Goal: Task Accomplishment & Management: Manage account settings

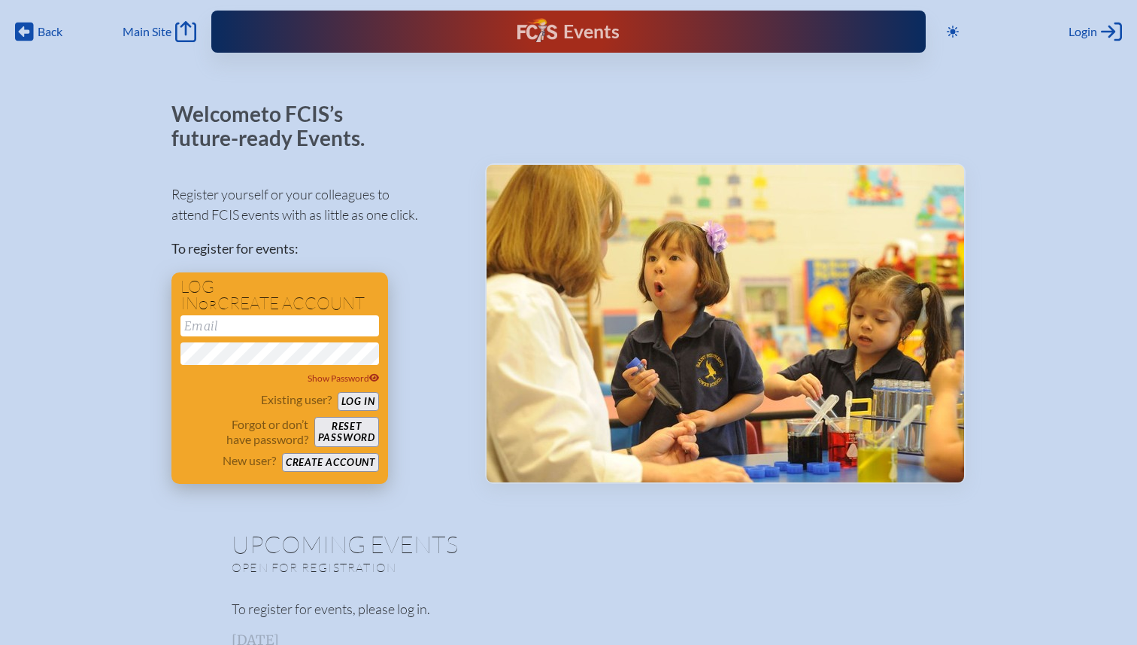
type input "[EMAIL_ADDRESS][DOMAIN_NAME]"
click at [357, 402] on button "Log in" at bounding box center [358, 401] width 41 height 19
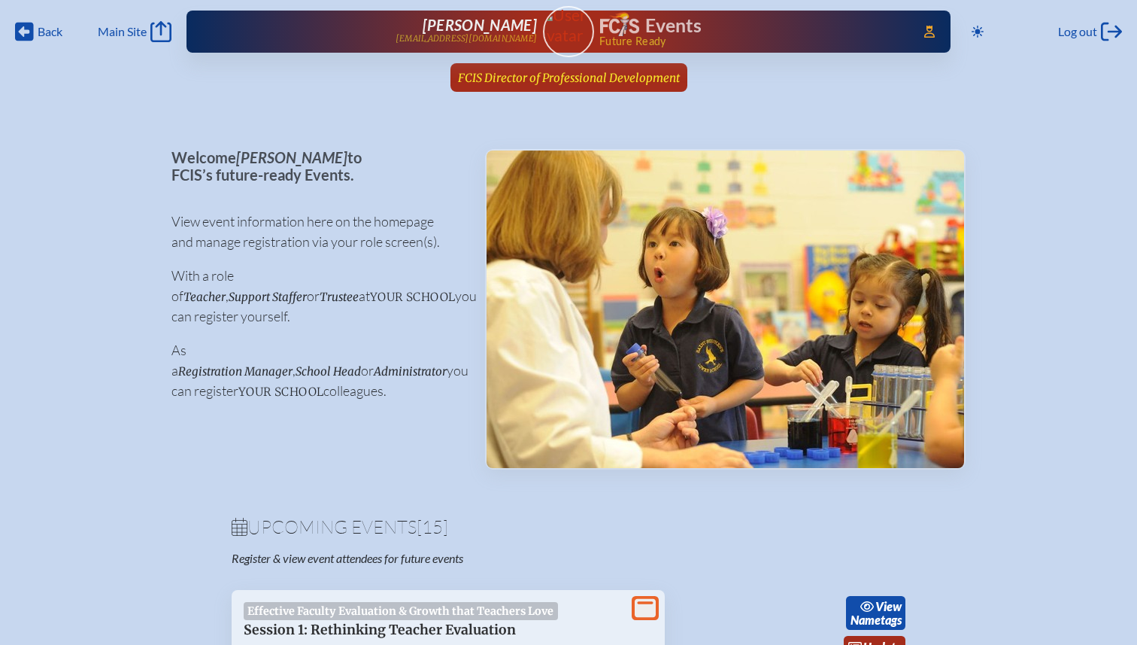
click at [581, 80] on span "FCIS Director of Professional Development" at bounding box center [569, 78] width 222 height 14
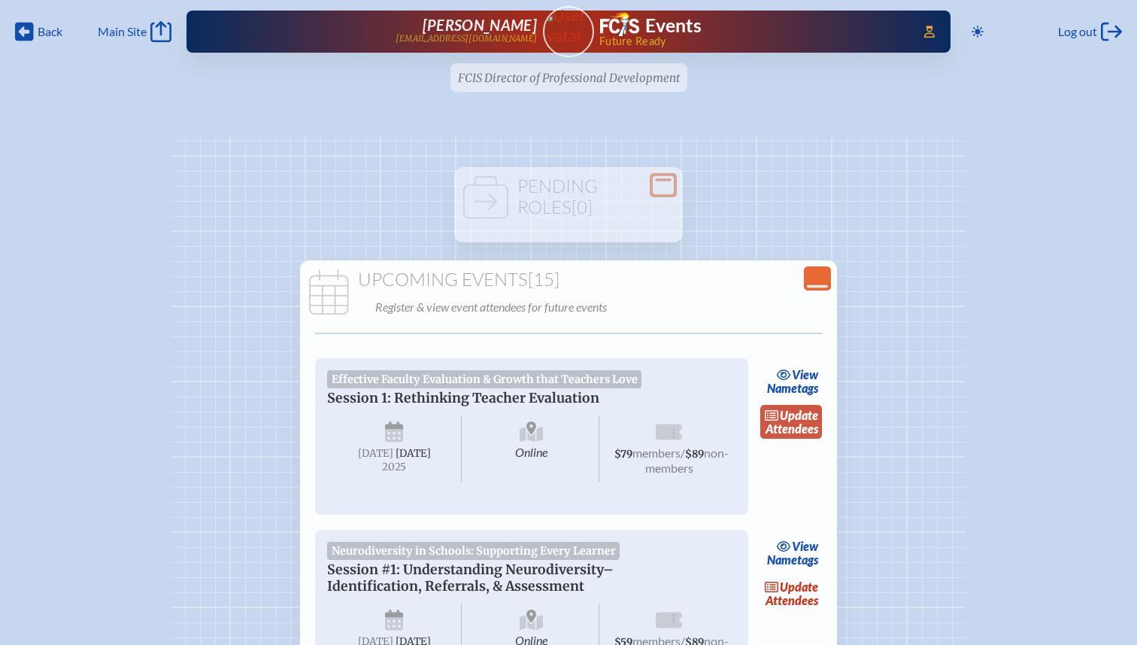
click at [809, 427] on link "update Attendees" at bounding box center [791, 422] width 62 height 35
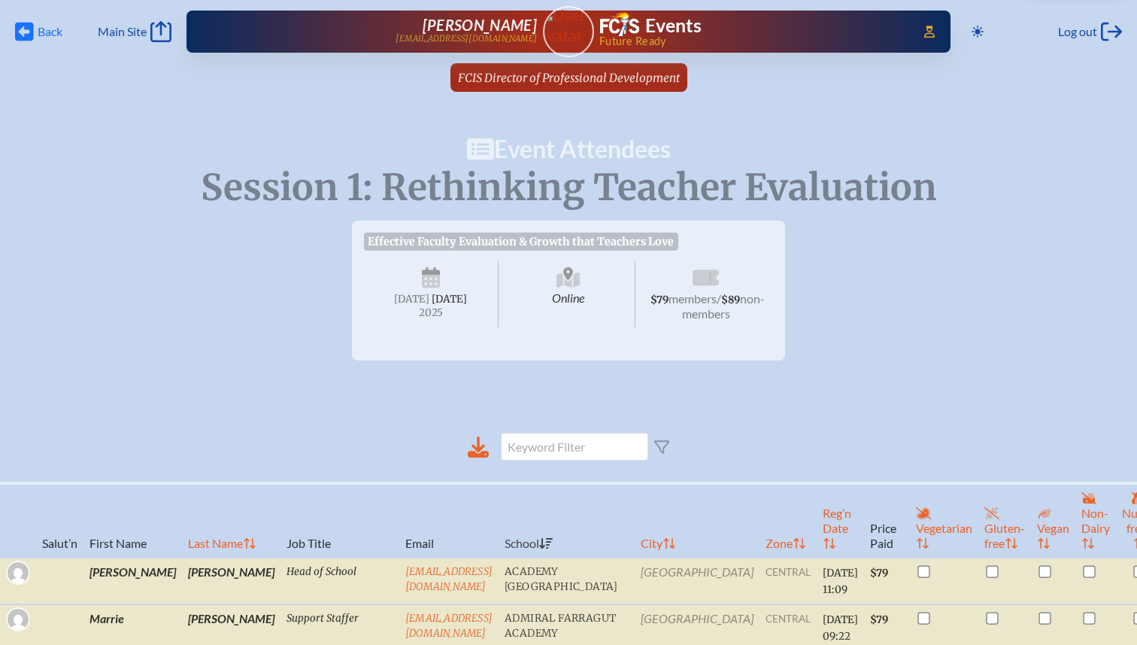
click at [38, 36] on span "Back" at bounding box center [50, 31] width 25 height 15
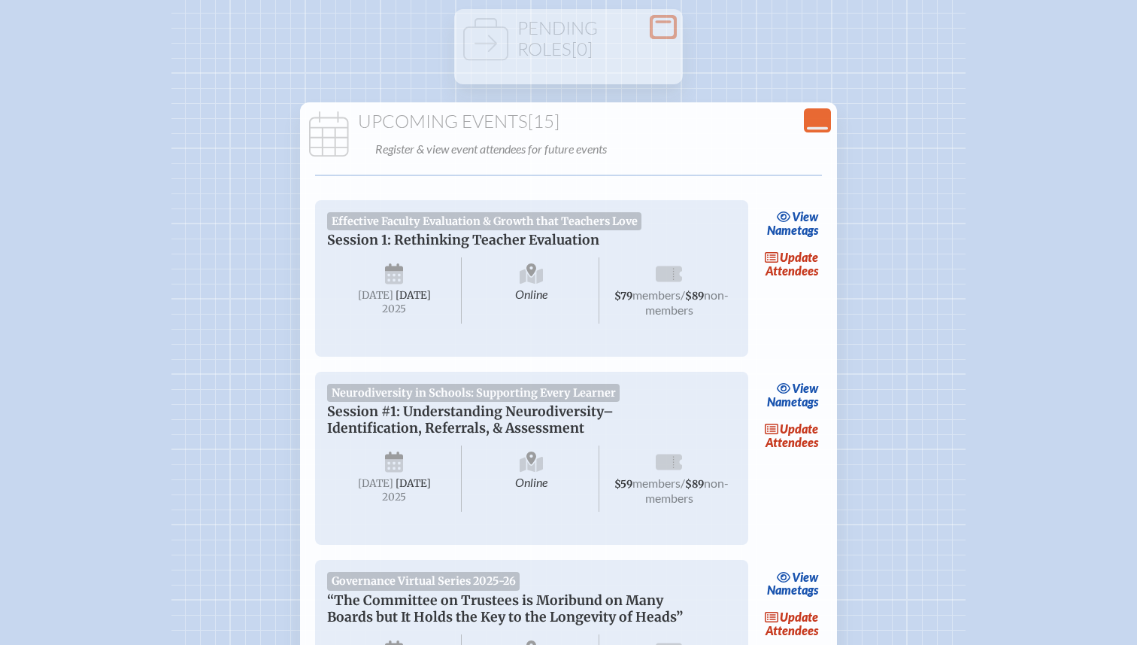
scroll to position [153, 0]
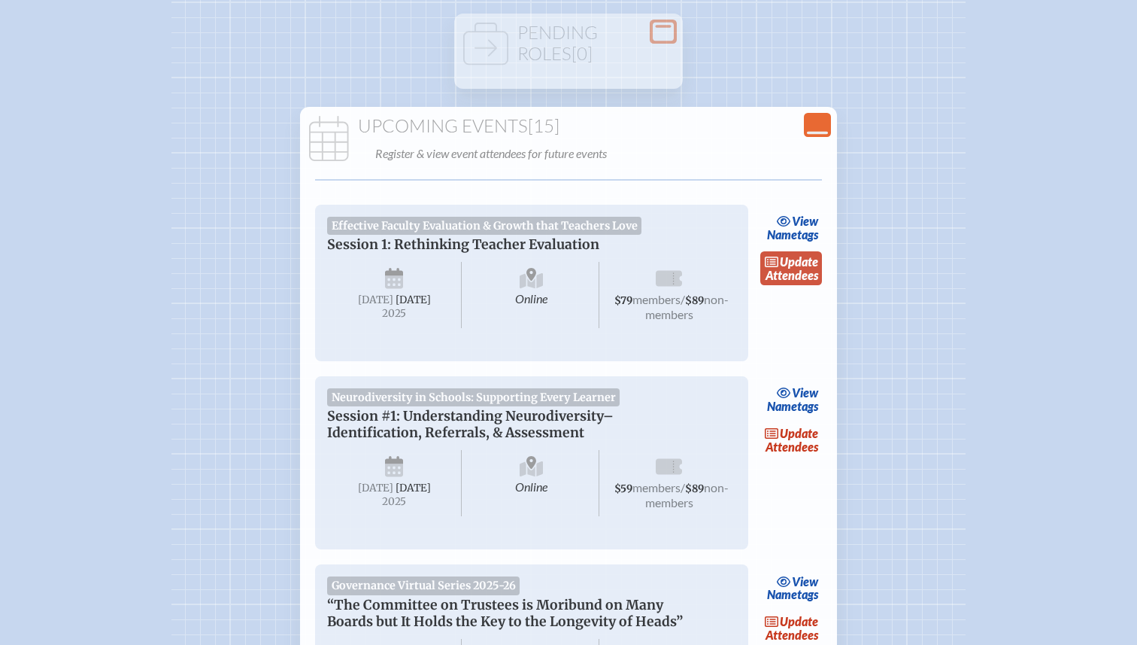
click at [791, 261] on span "update" at bounding box center [799, 261] width 38 height 14
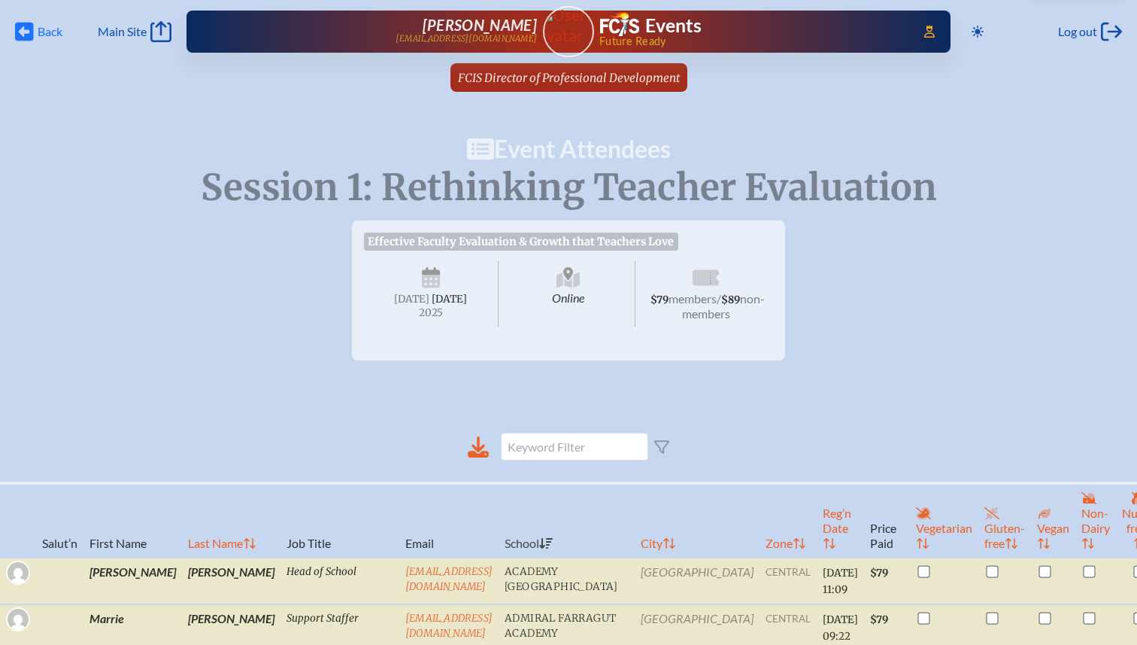
click at [36, 28] on span "Back Back" at bounding box center [38, 31] width 47 height 21
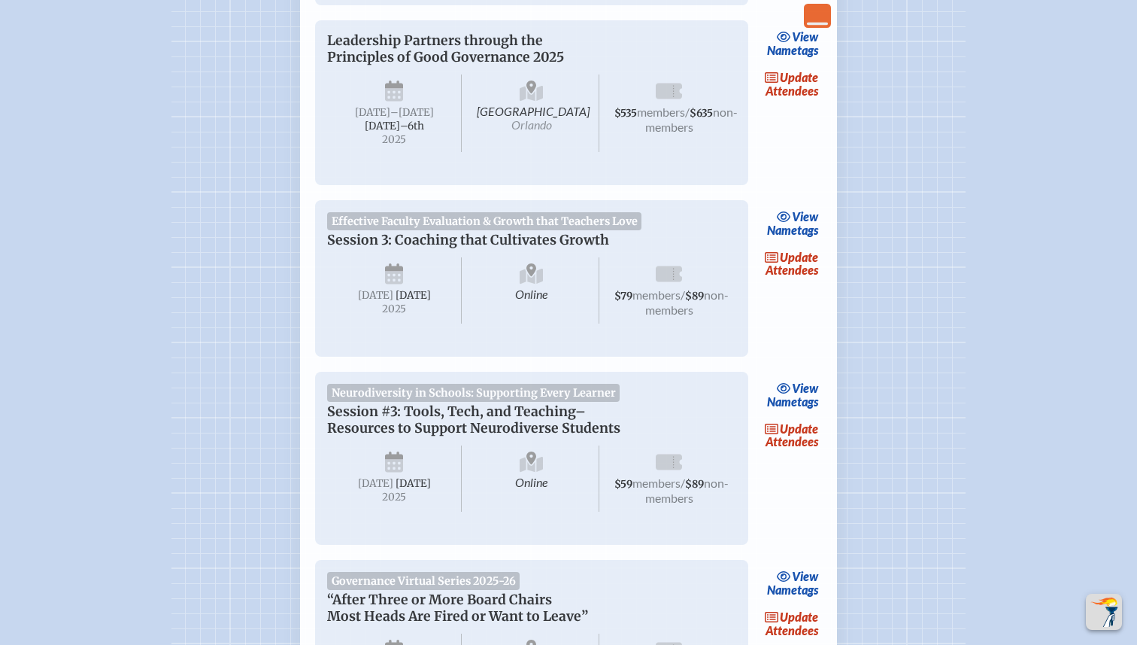
scroll to position [1243, 0]
click at [799, 280] on link "update Attendees" at bounding box center [791, 262] width 62 height 35
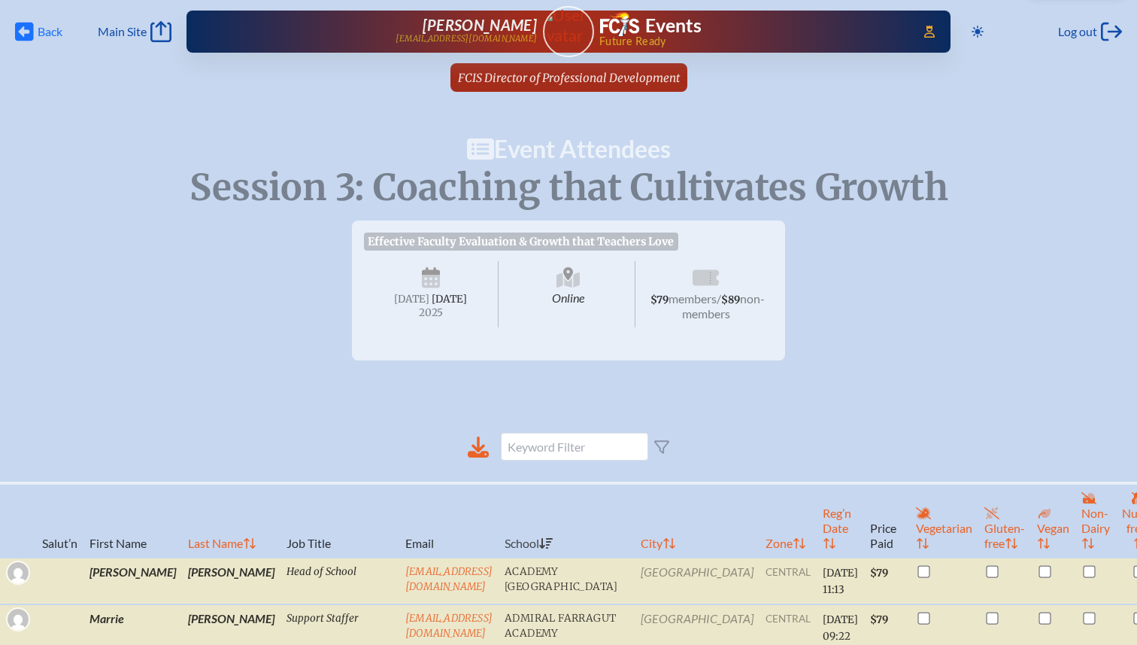
click at [47, 30] on span "Back" at bounding box center [50, 31] width 25 height 15
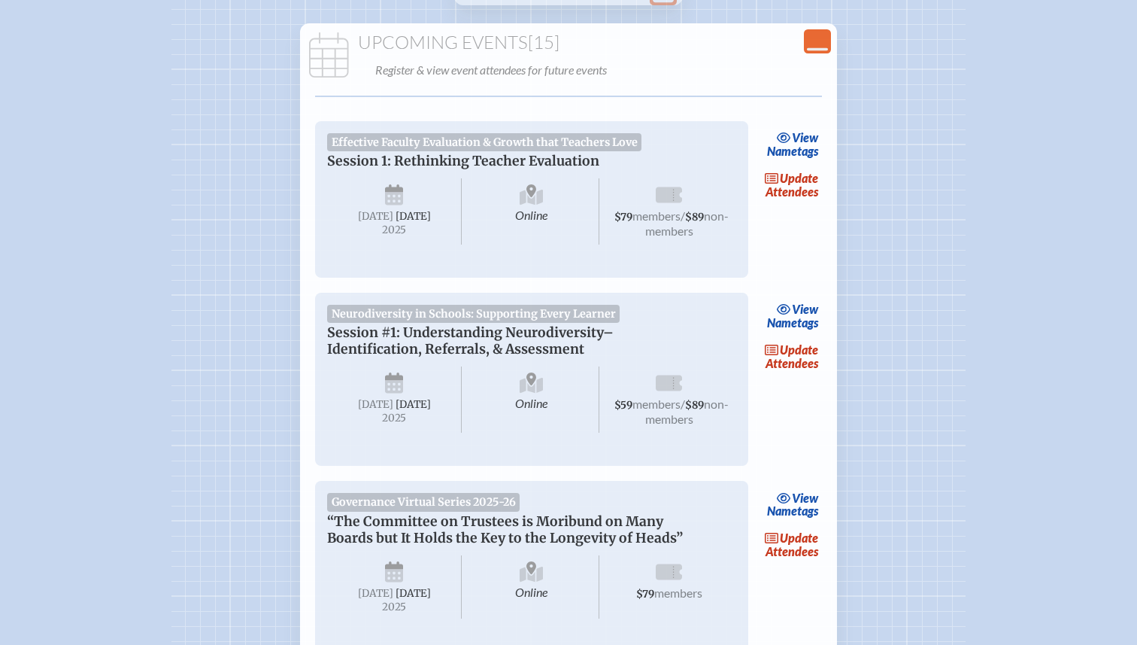
scroll to position [222, 0]
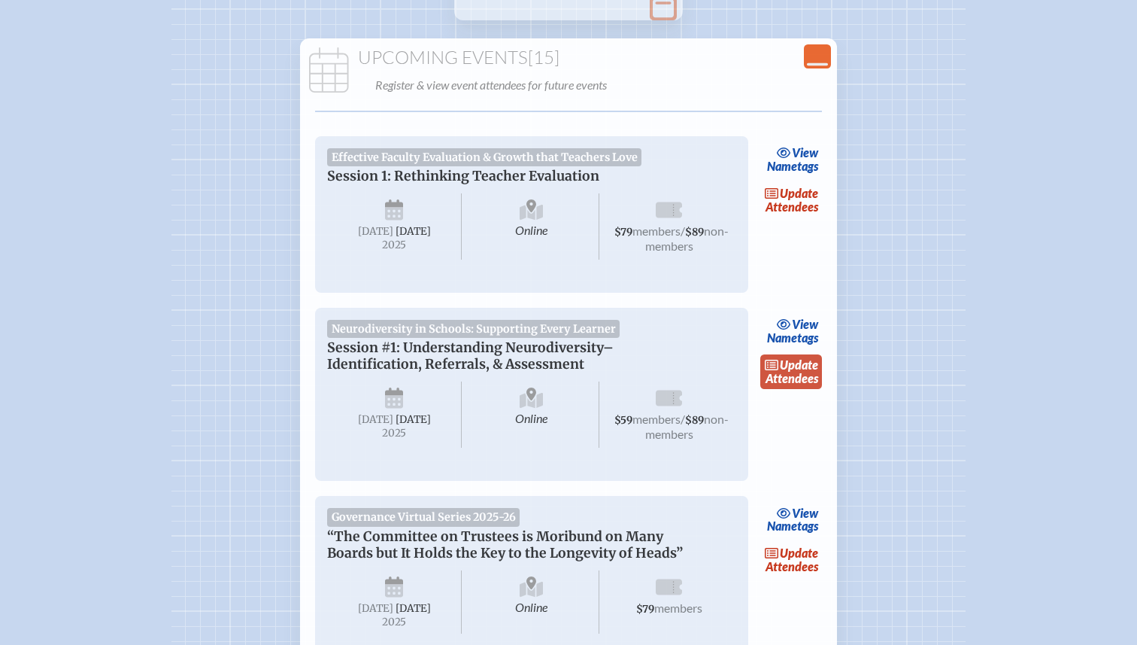
click at [804, 371] on span "update" at bounding box center [799, 364] width 38 height 14
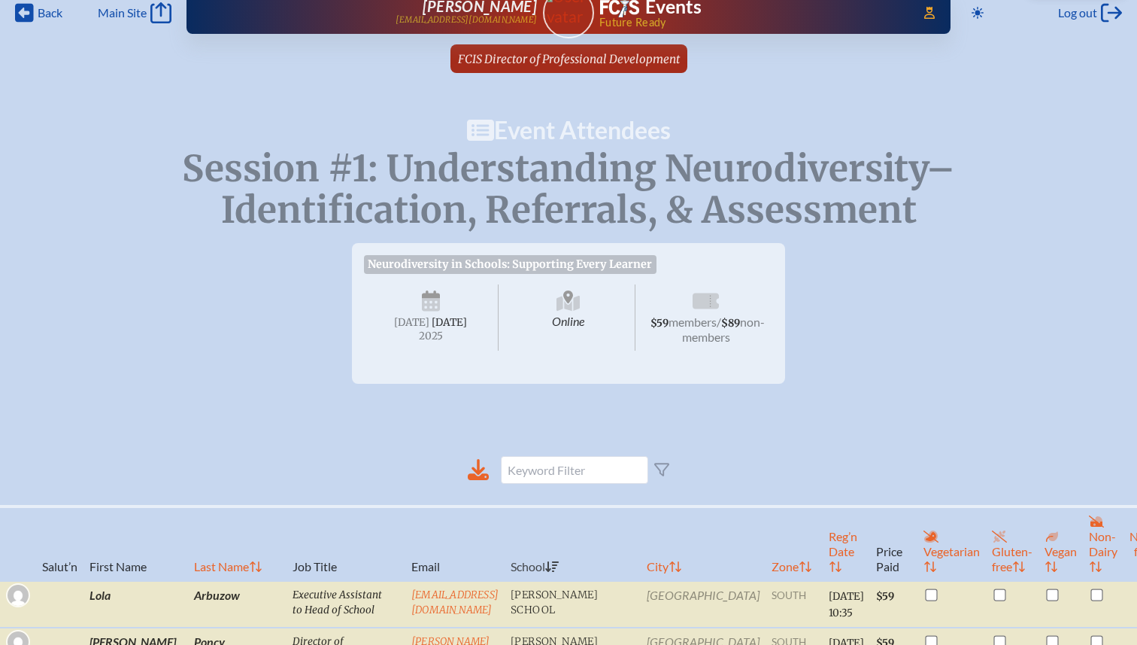
scroll to position [9, 0]
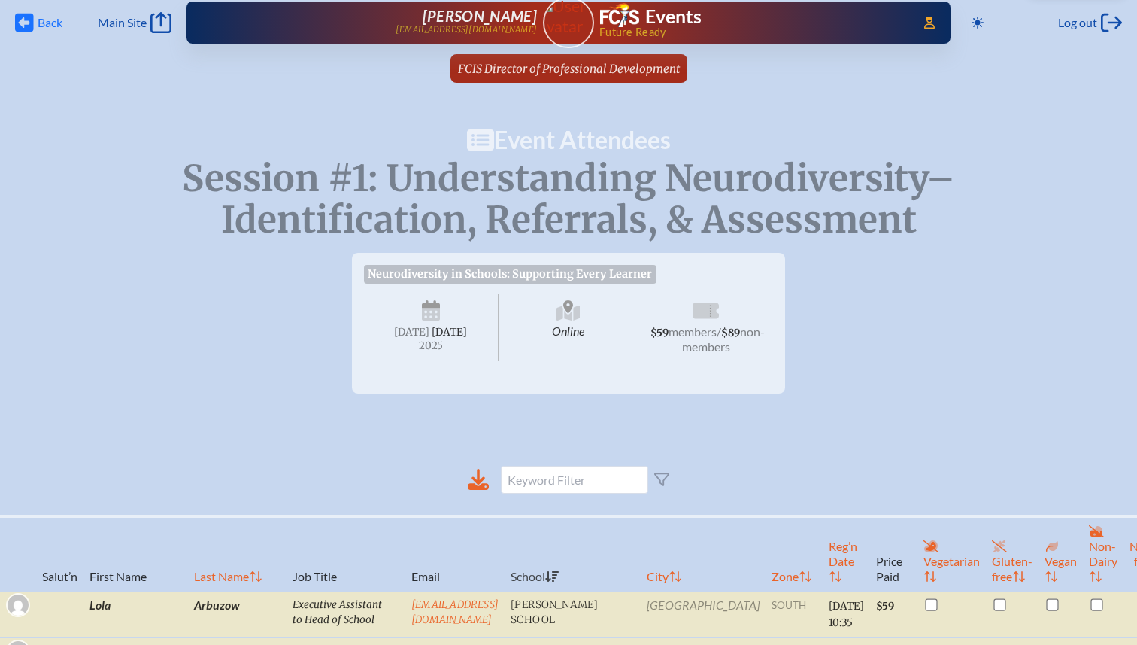
click at [32, 23] on icon at bounding box center [24, 23] width 19 height 19
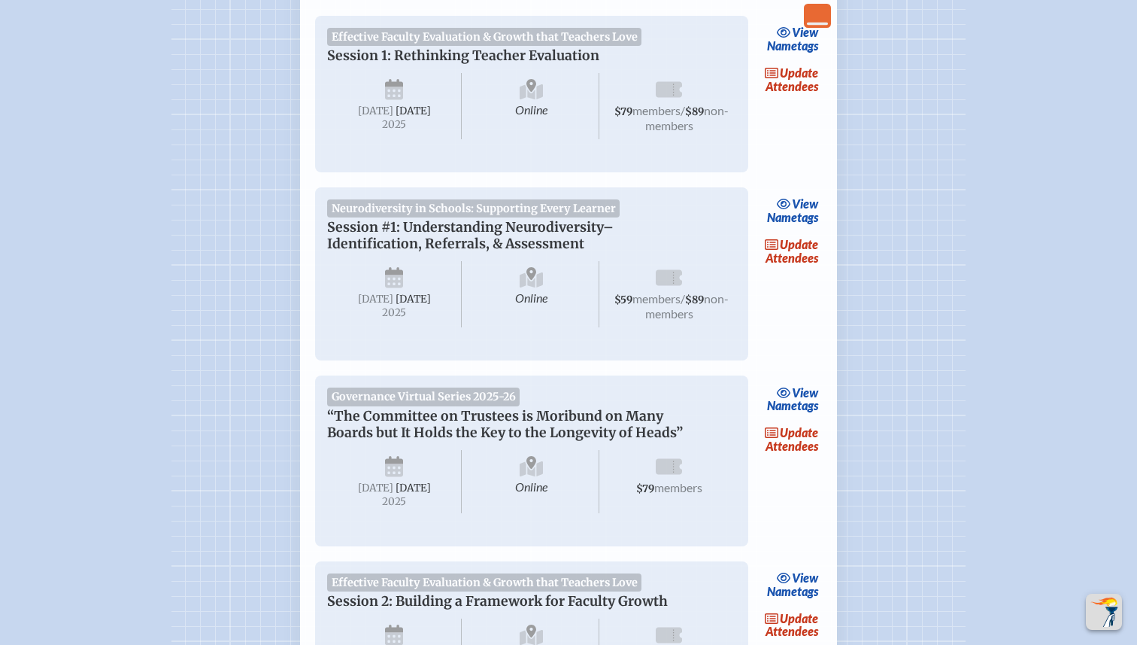
scroll to position [335, 0]
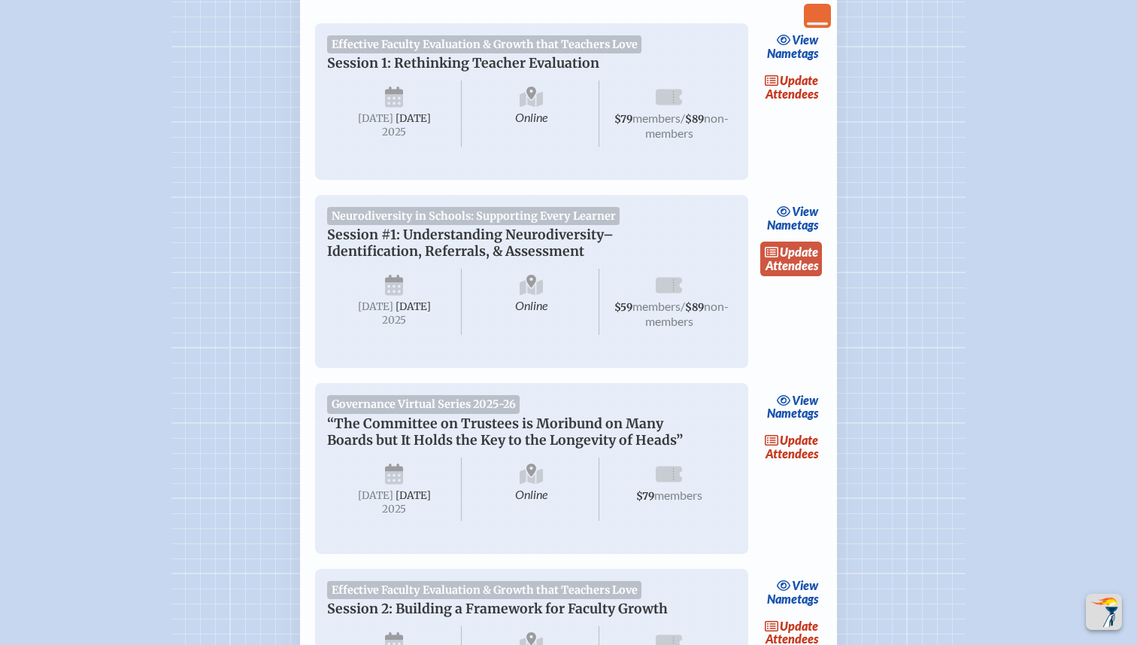
click at [777, 257] on icon at bounding box center [772, 252] width 14 height 11
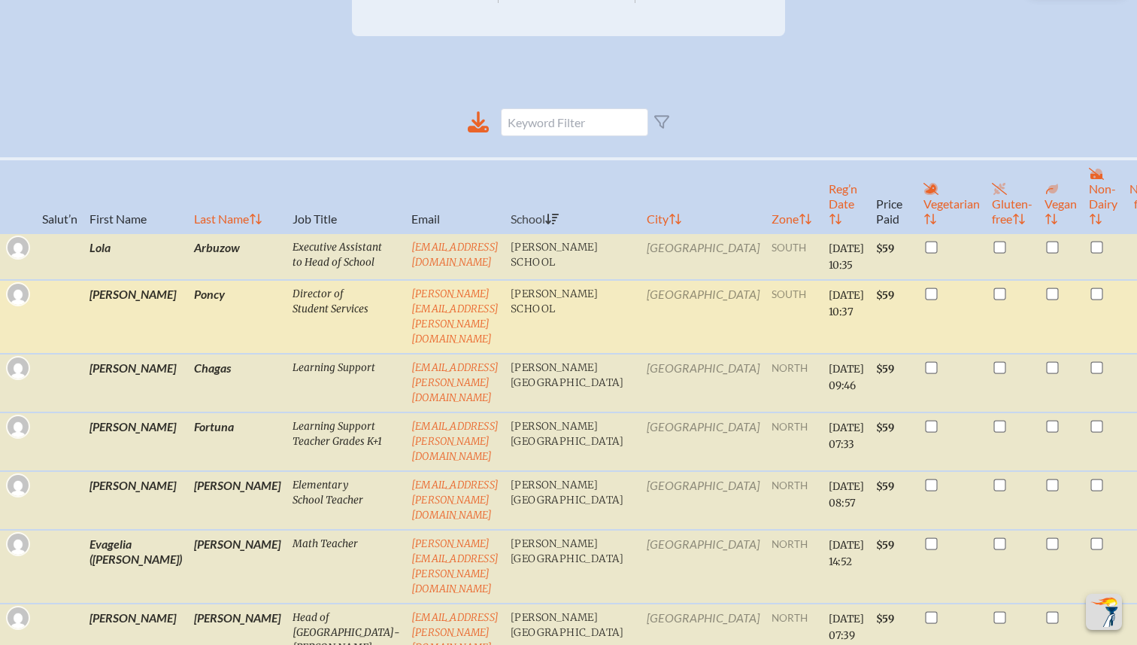
scroll to position [442, 0]
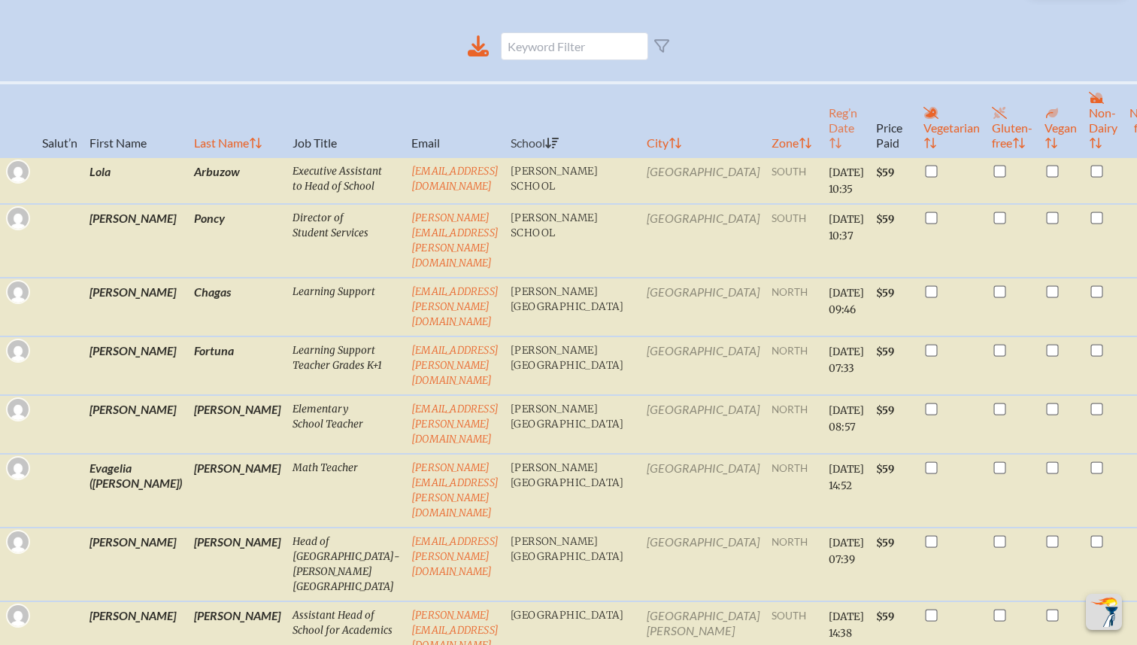
click at [829, 147] on icon at bounding box center [836, 143] width 14 height 12
checkbox input "false"
checkbox input "true"
checkbox input "false"
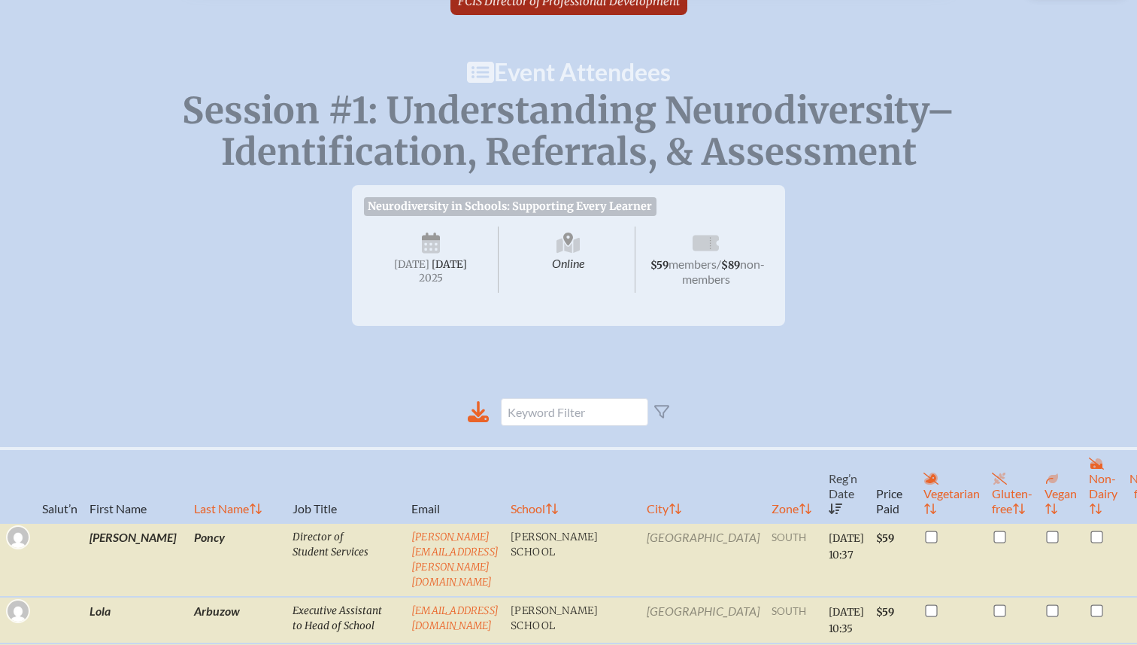
scroll to position [0, 0]
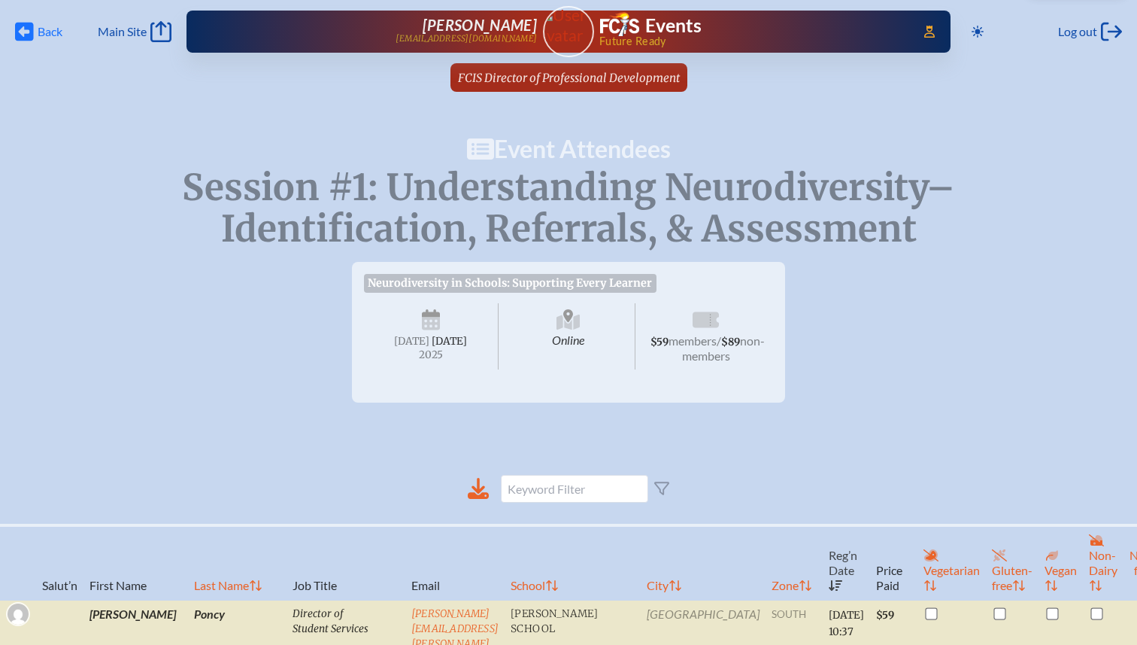
click at [30, 33] on icon at bounding box center [24, 32] width 19 height 19
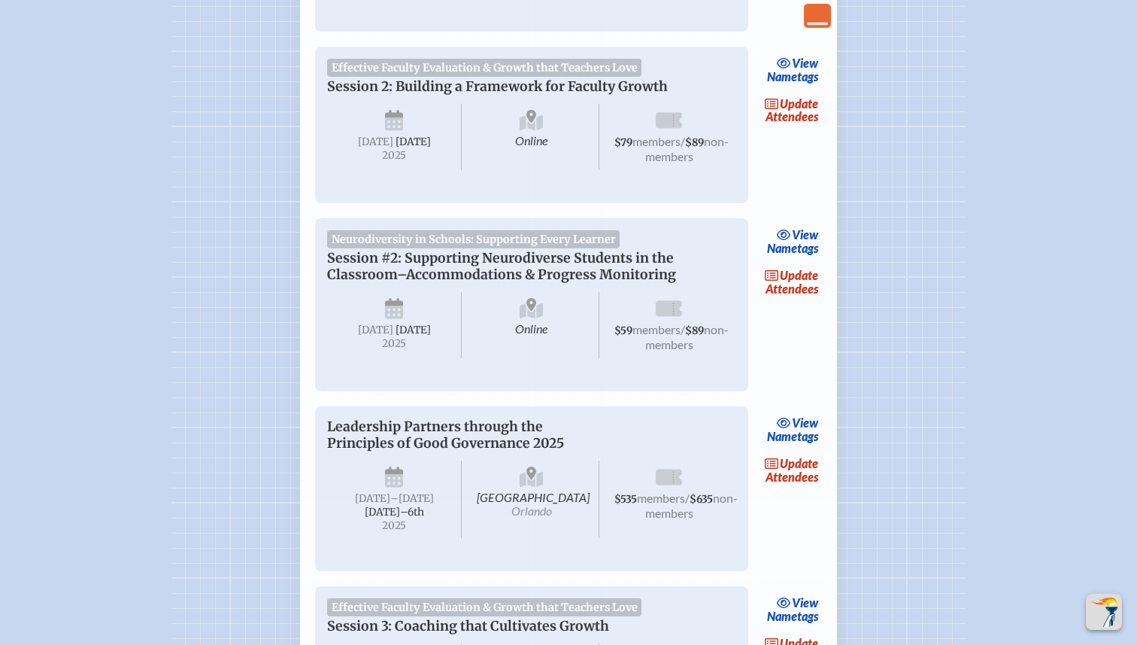
scroll to position [866, 0]
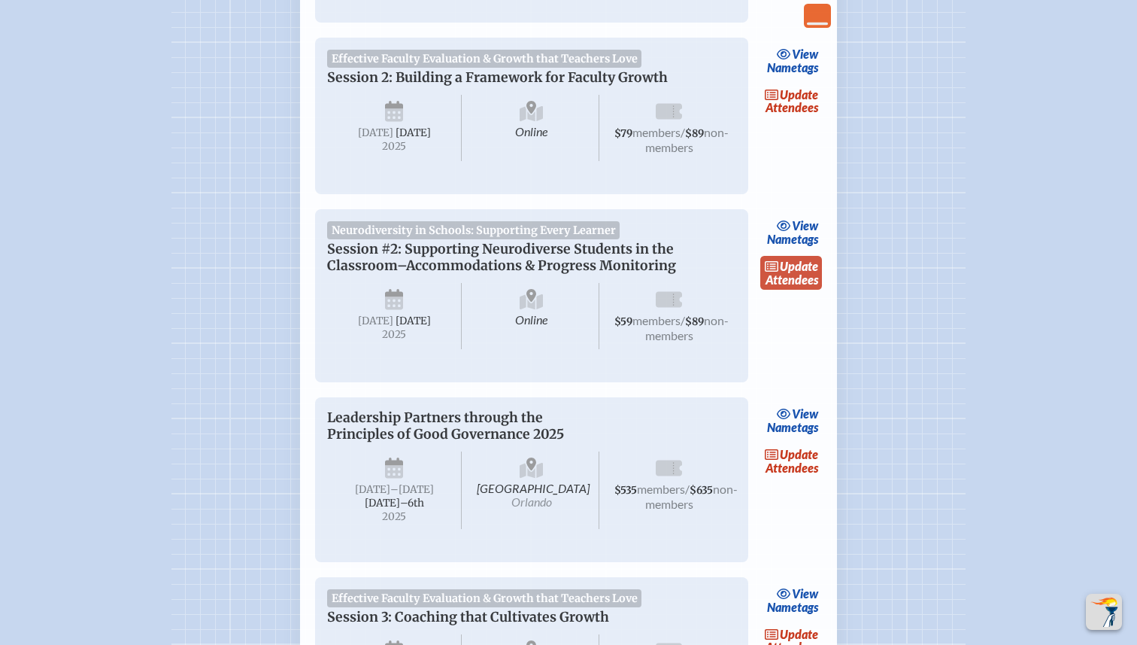
click at [785, 290] on link "update Attendees" at bounding box center [791, 273] width 62 height 35
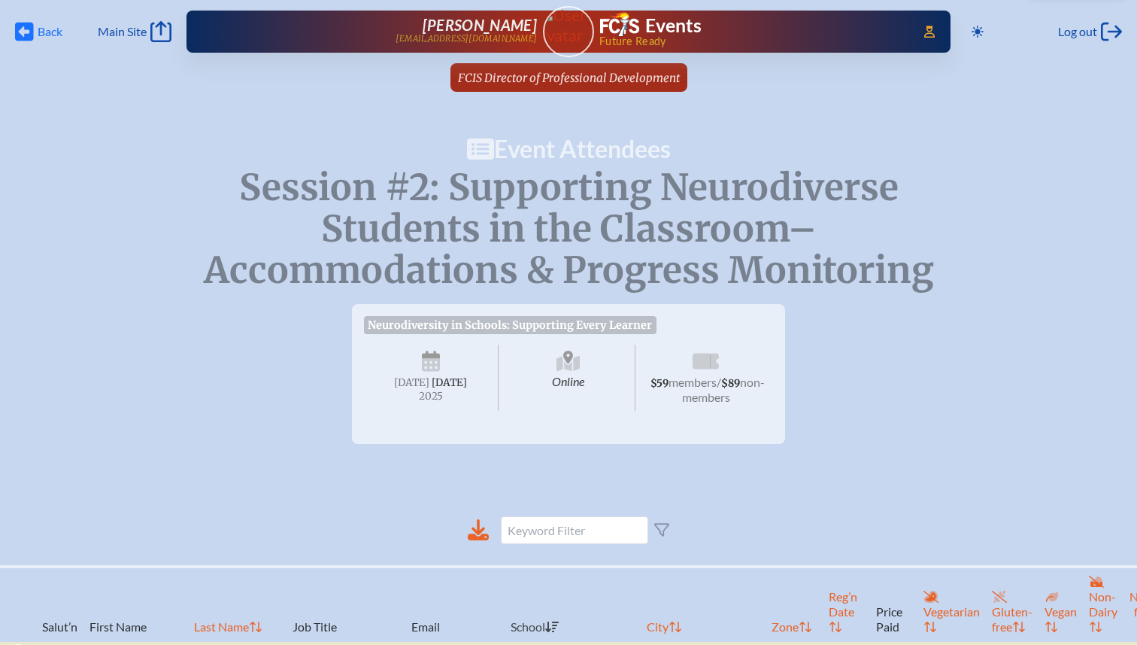
click at [36, 30] on span "Back Back" at bounding box center [38, 31] width 47 height 21
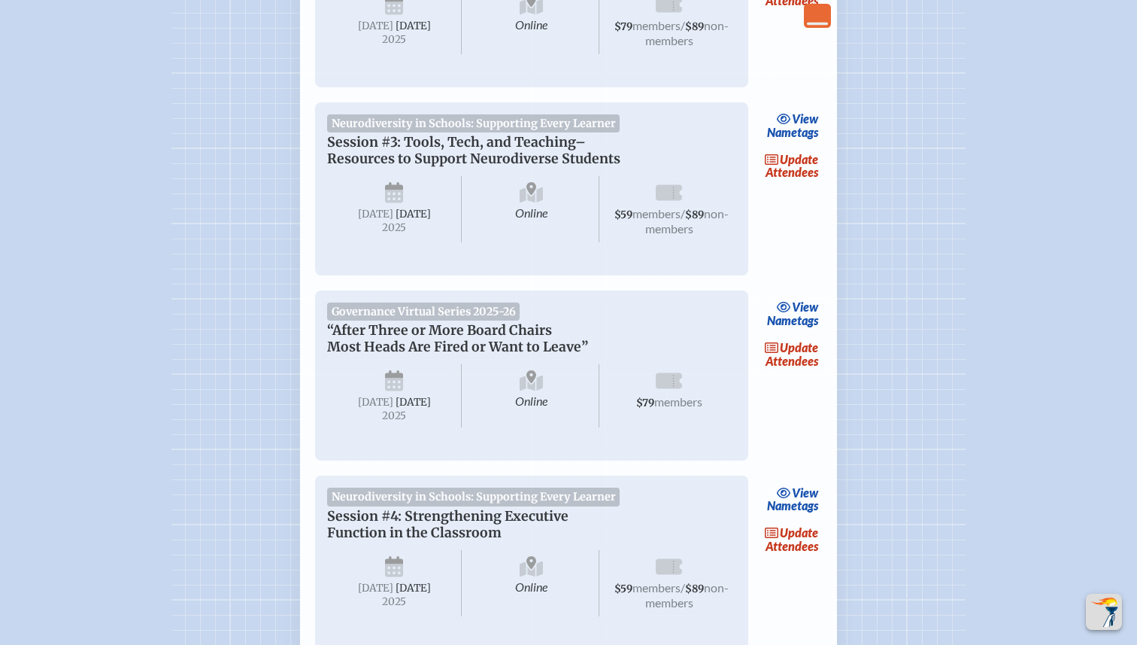
scroll to position [1535, 0]
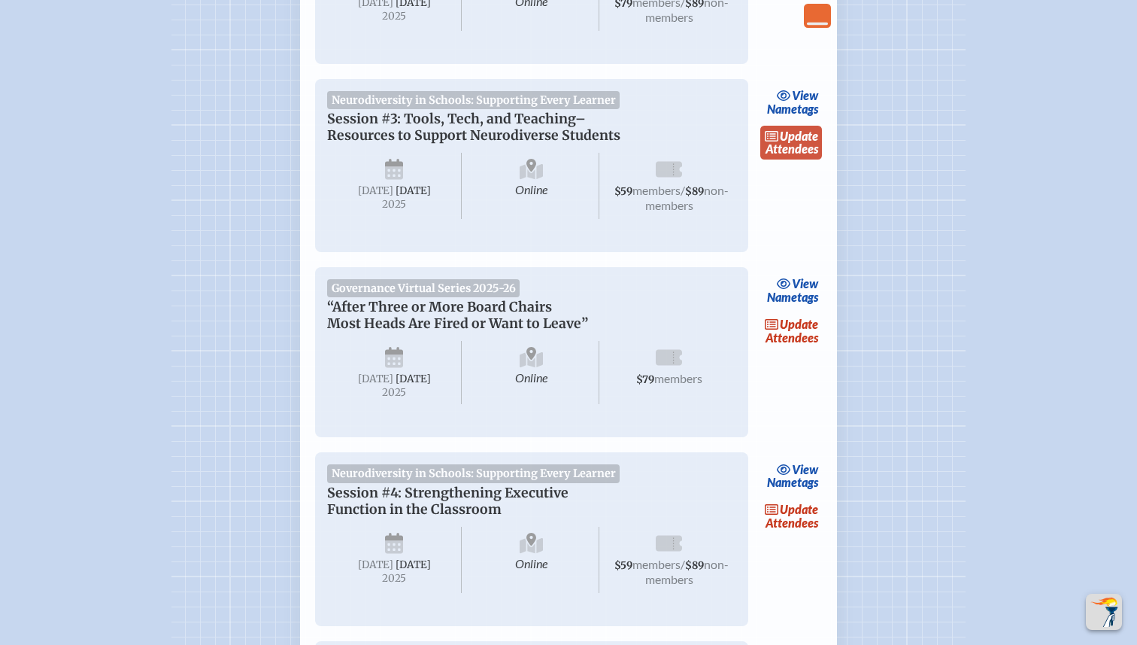
click at [805, 160] on link "update Attendees" at bounding box center [791, 143] width 62 height 35
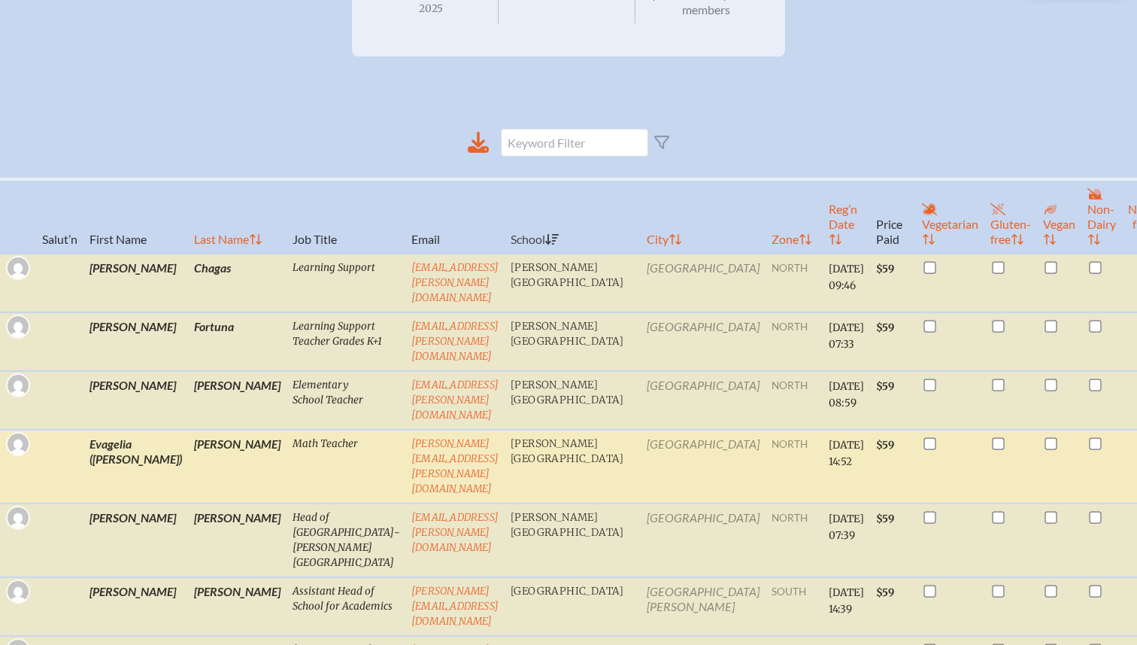
scroll to position [369, 0]
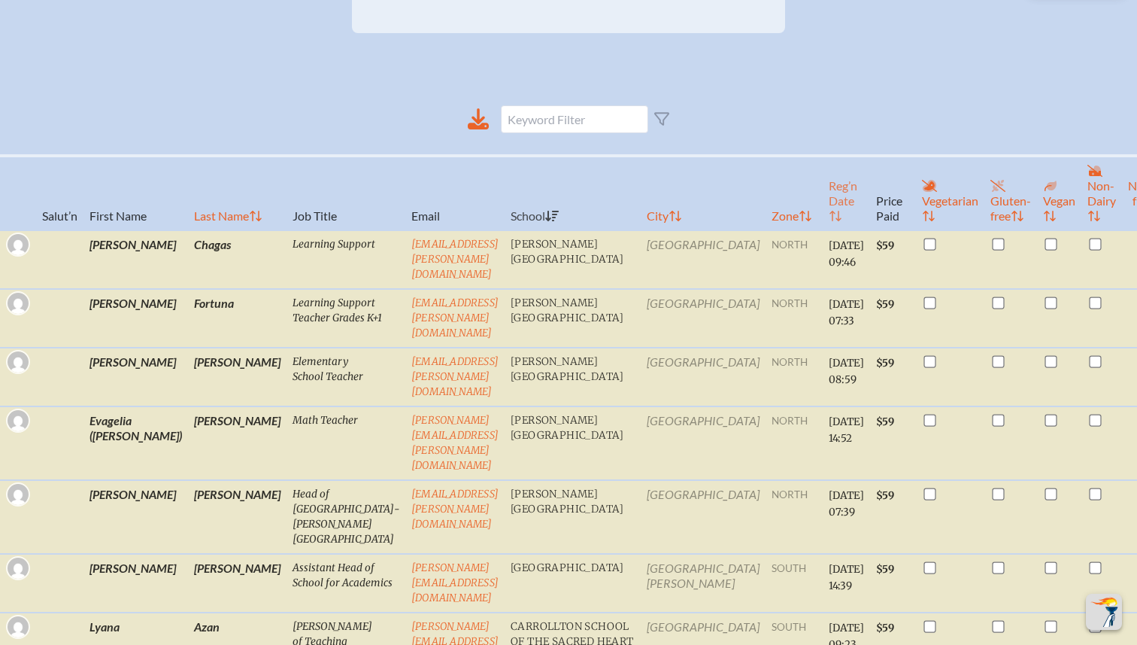
click at [823, 218] on th "Reg’n Date" at bounding box center [846, 193] width 47 height 74
checkbox input "false"
checkbox input "true"
checkbox input "false"
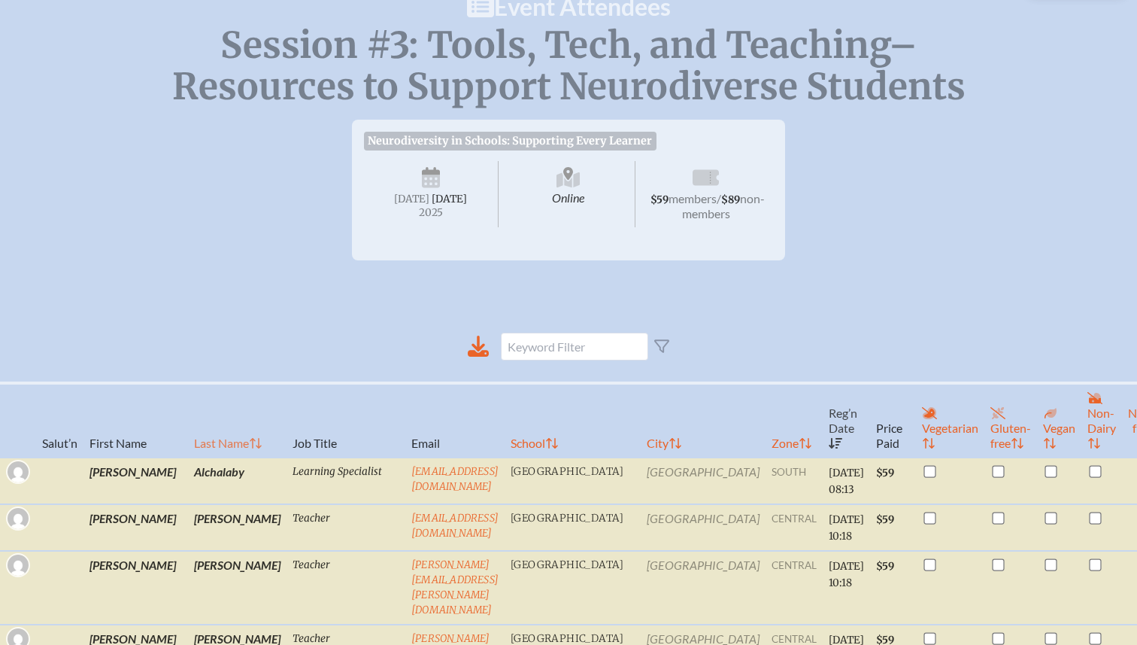
scroll to position [0, 0]
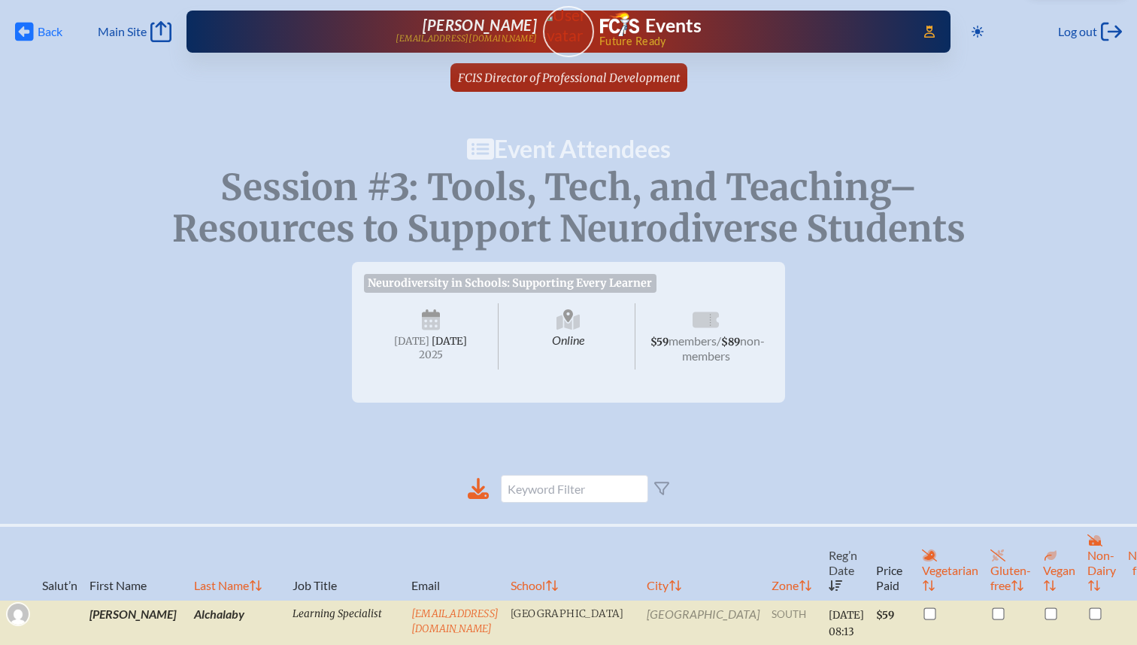
click at [41, 29] on span "Back" at bounding box center [50, 31] width 25 height 15
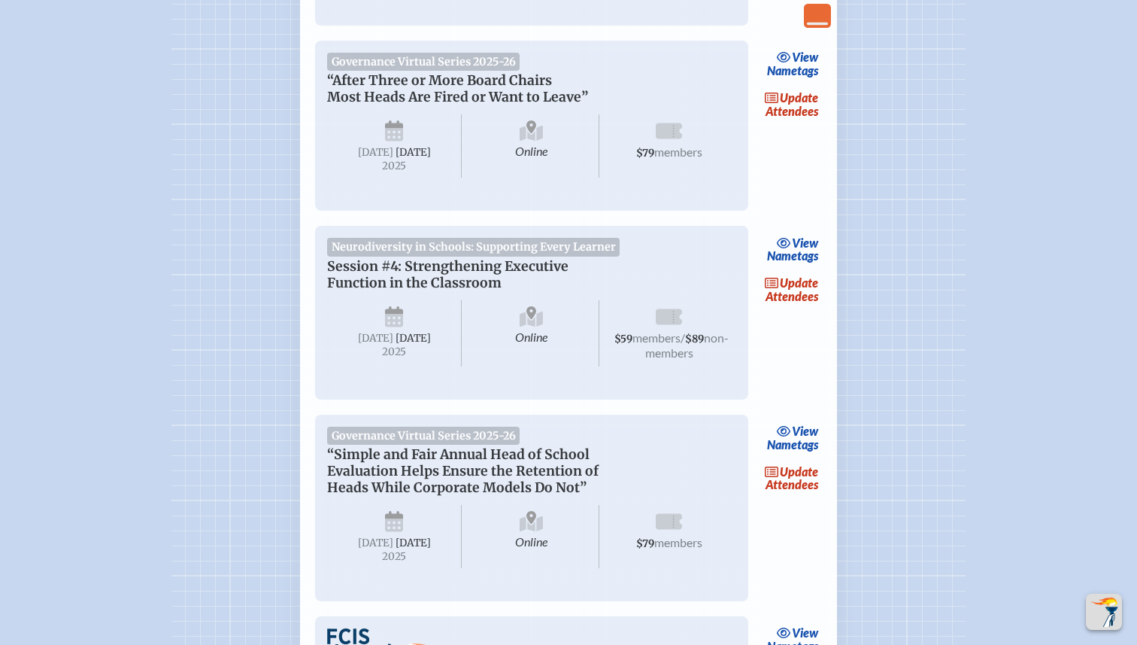
scroll to position [2004, 0]
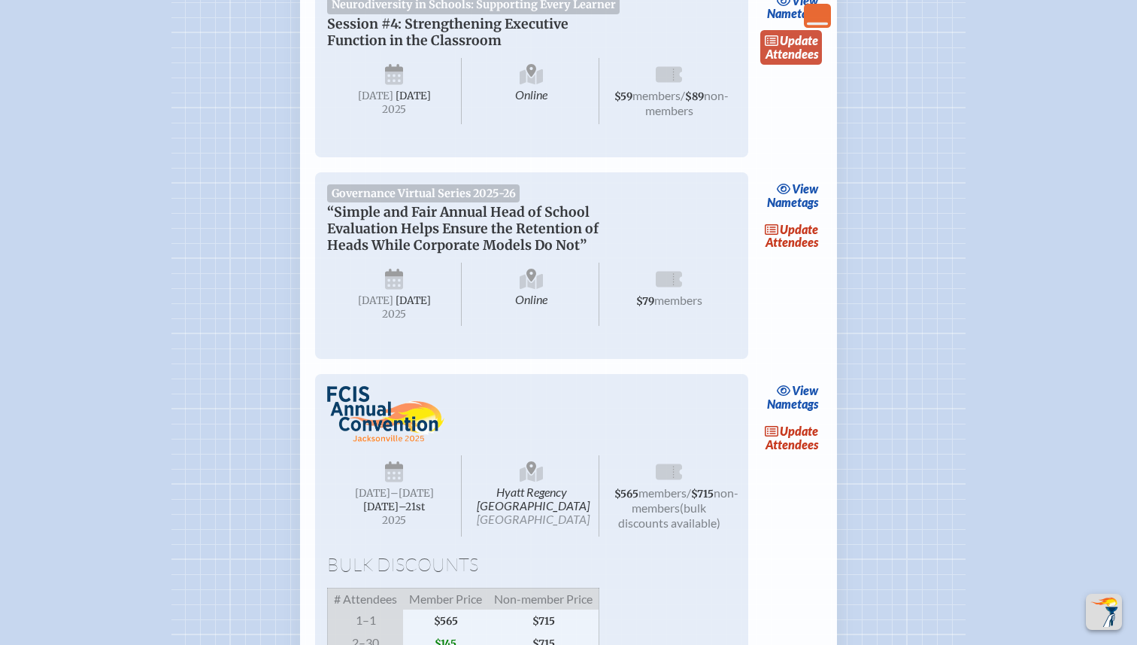
click at [792, 65] on link "update Attendees" at bounding box center [791, 47] width 62 height 35
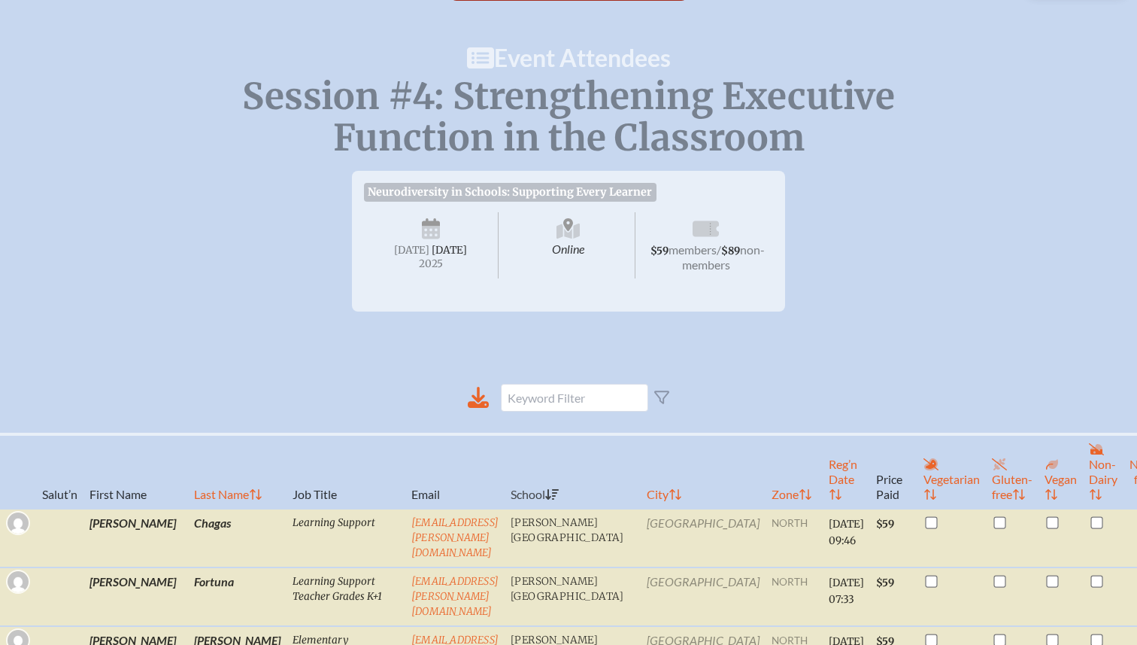
scroll to position [174, 0]
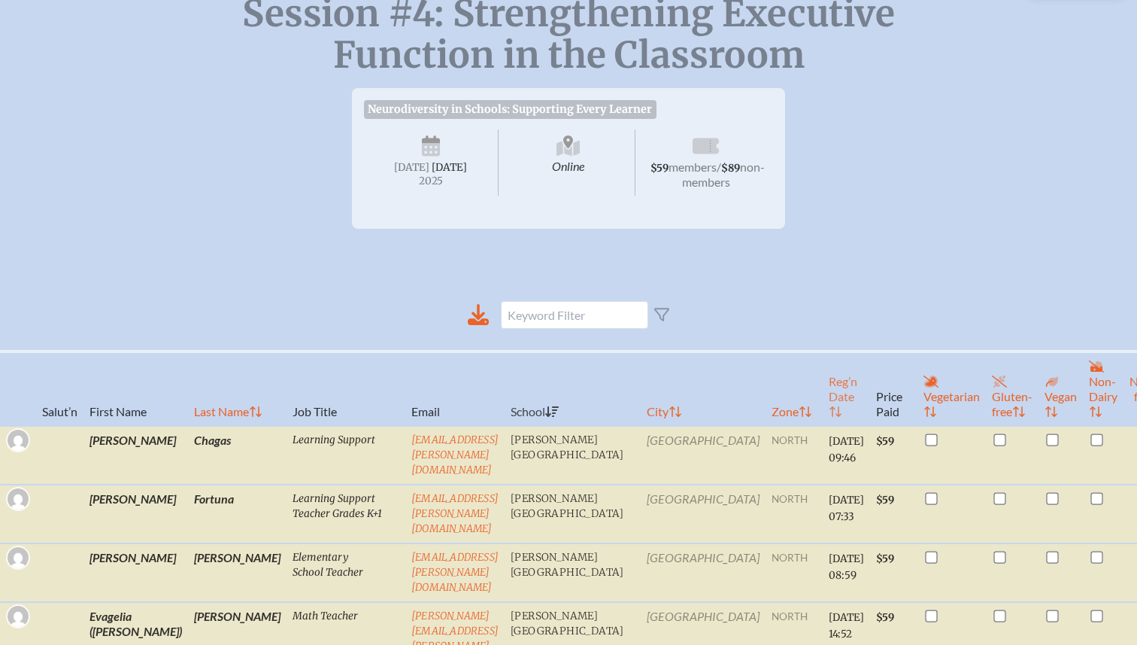
click at [823, 413] on th "Reg’n Date" at bounding box center [846, 388] width 47 height 74
checkbox input "false"
checkbox input "true"
checkbox input "false"
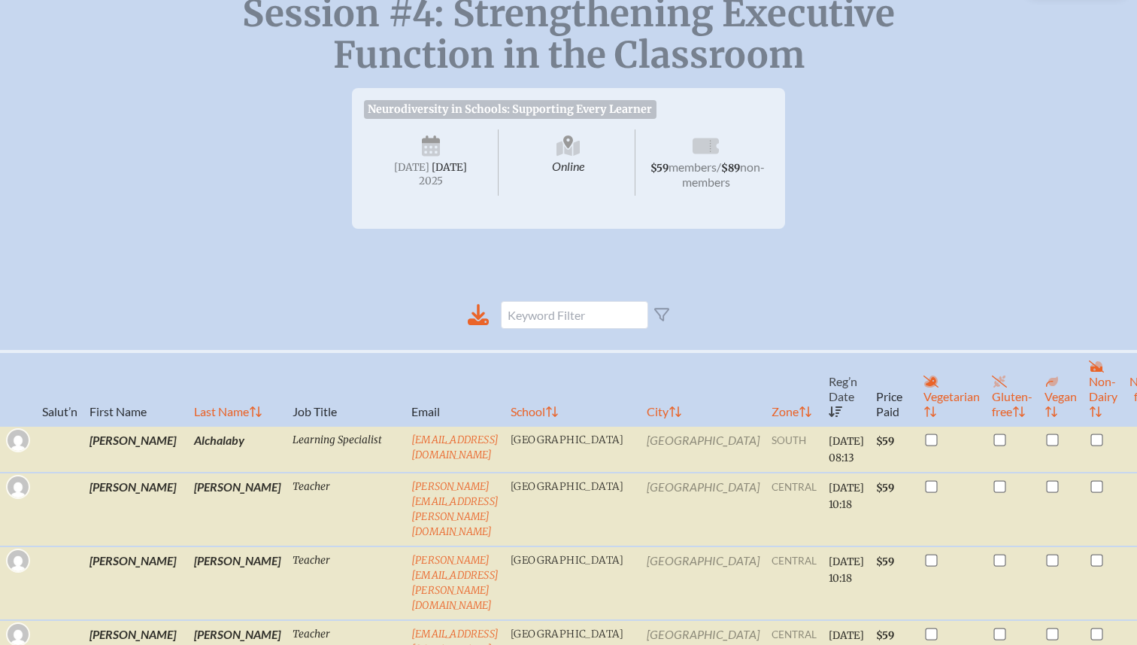
scroll to position [0, 0]
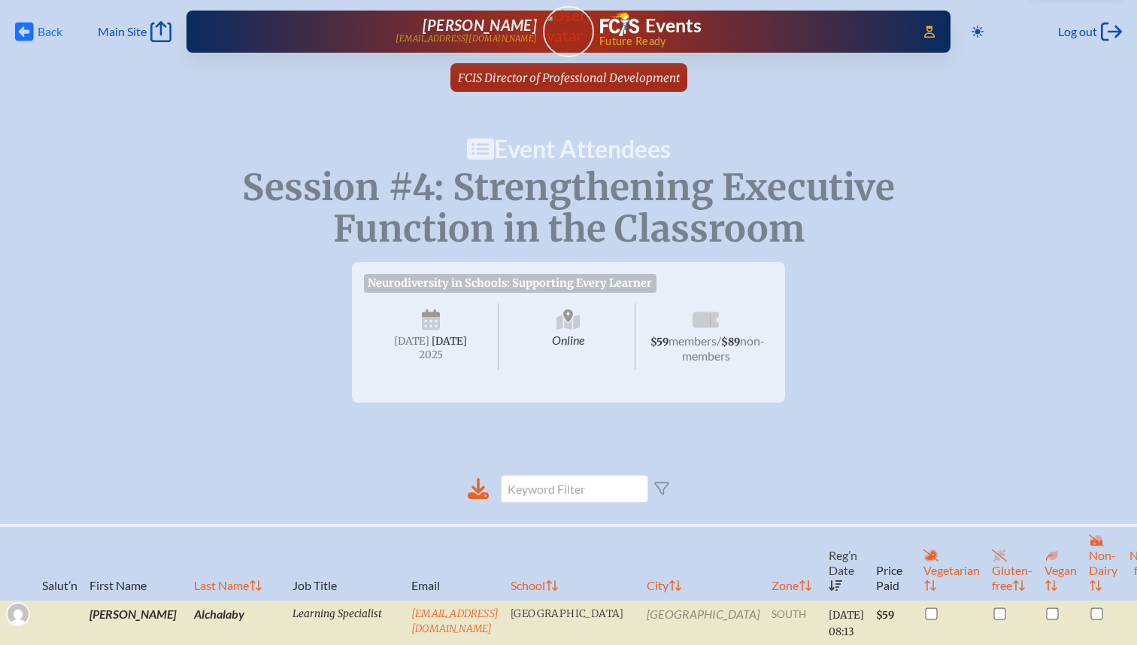
click at [31, 36] on icon at bounding box center [24, 32] width 19 height 19
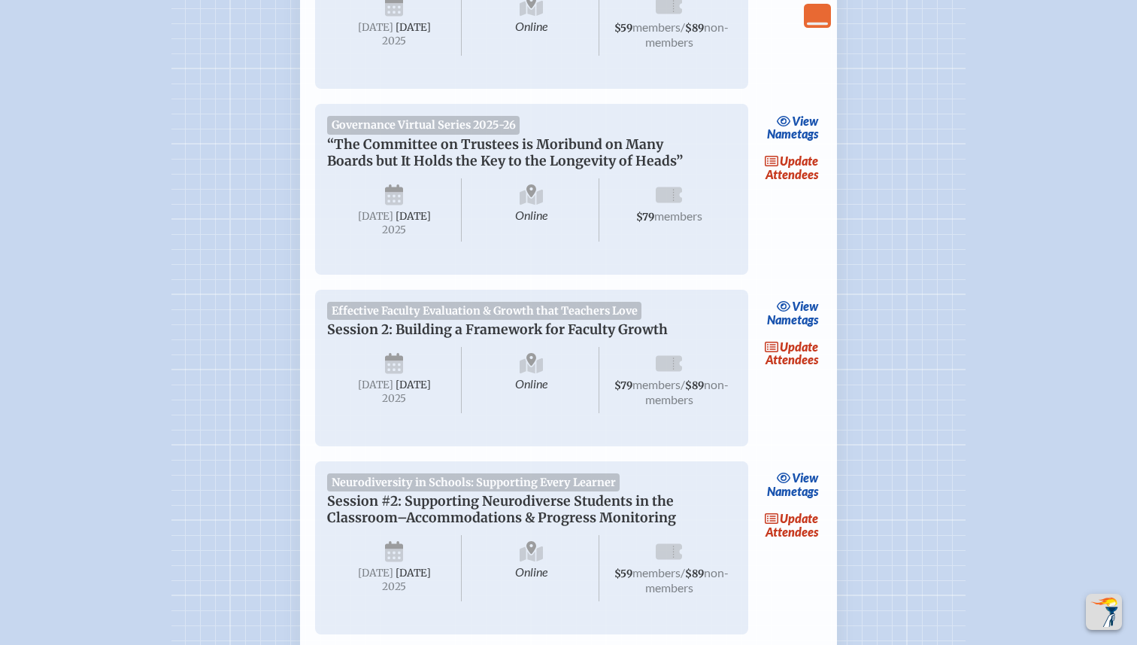
scroll to position [618, 0]
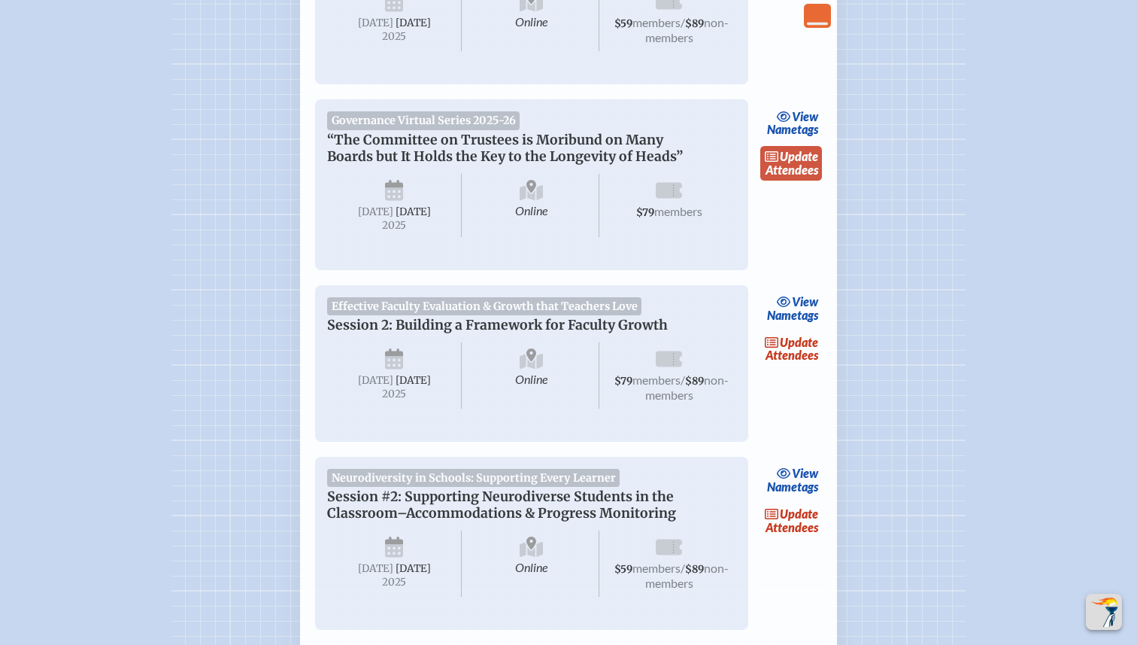
click at [790, 181] on link "update Attendees" at bounding box center [791, 163] width 62 height 35
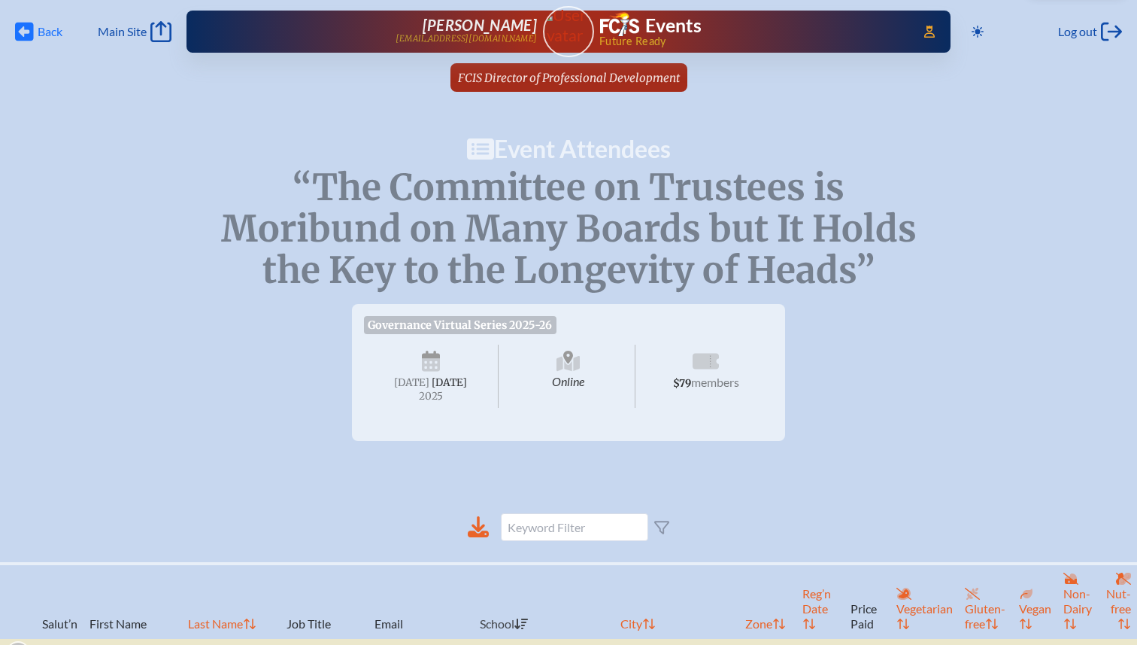
click at [34, 31] on span "Back Back" at bounding box center [38, 31] width 47 height 21
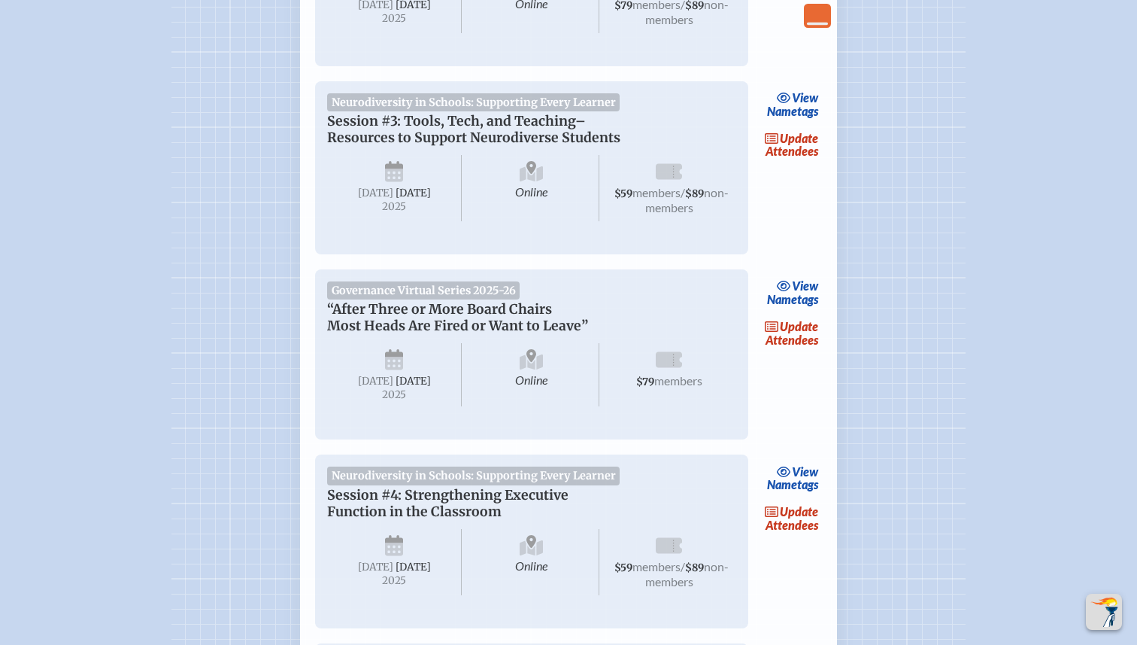
scroll to position [1551, 0]
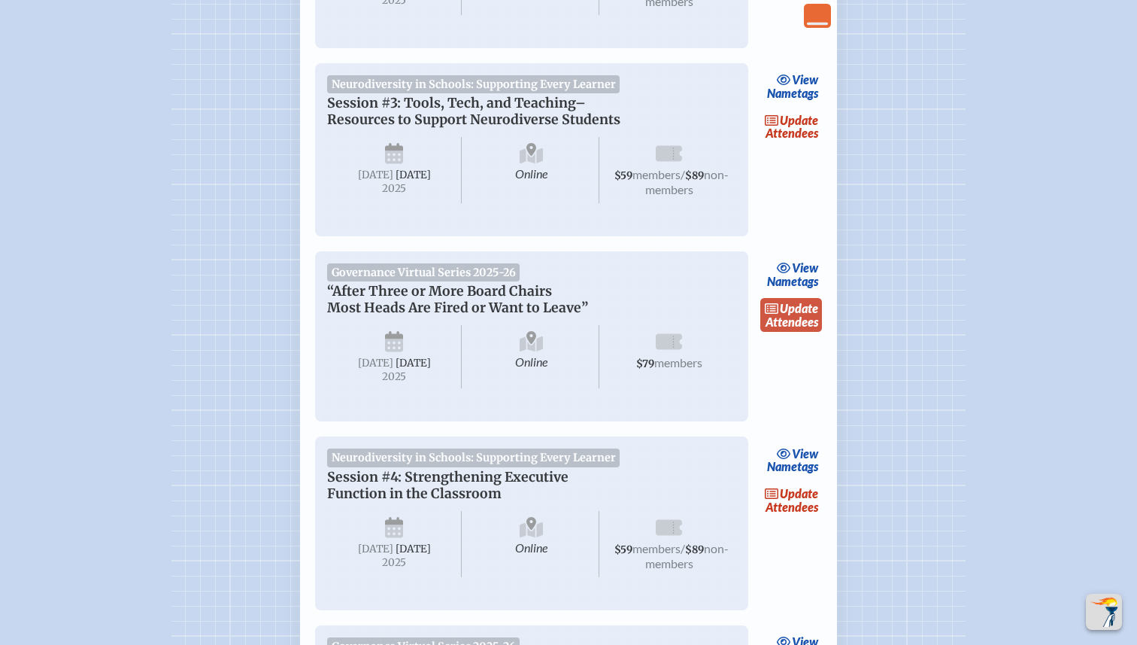
click at [796, 315] on span "update" at bounding box center [799, 308] width 38 height 14
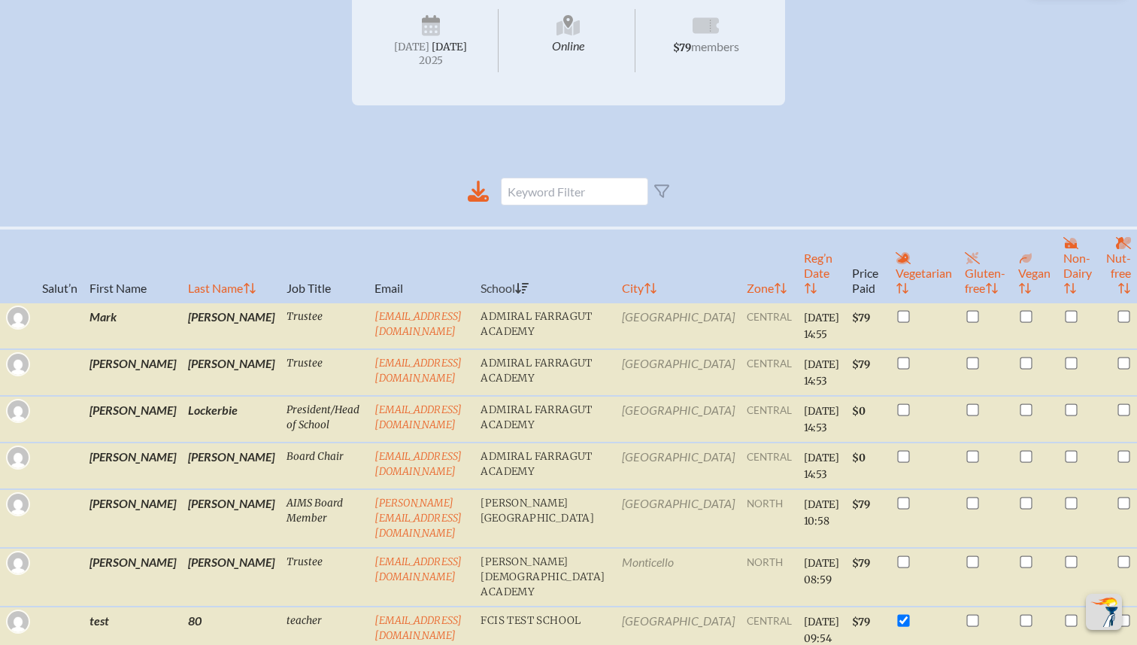
scroll to position [267, 0]
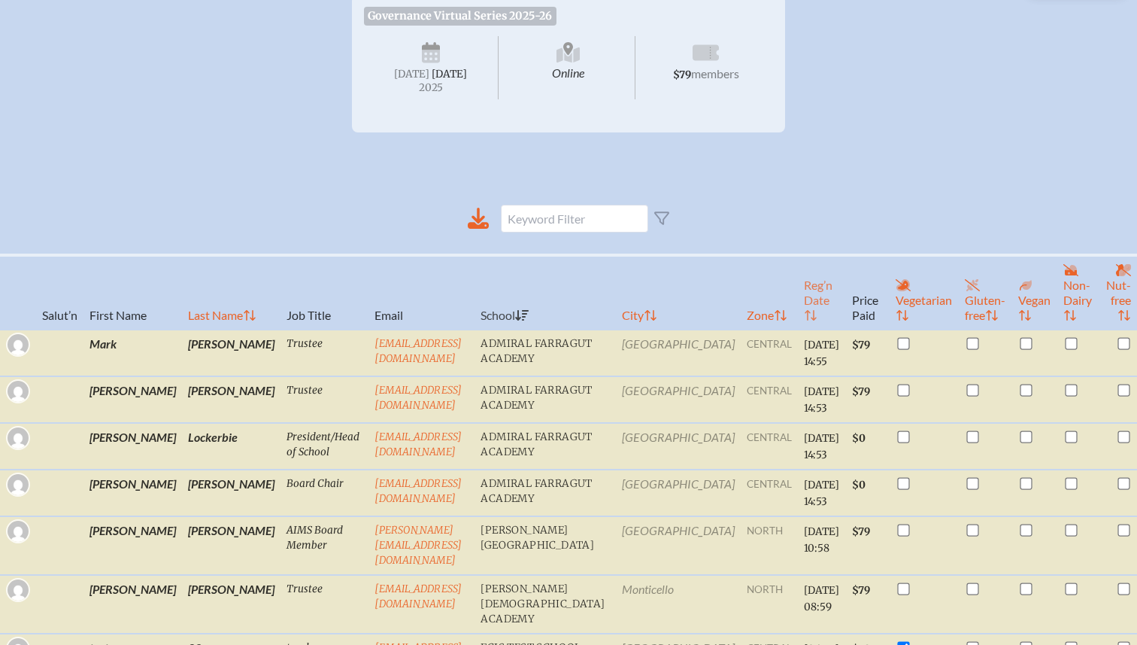
click at [798, 329] on th "Reg’n Date" at bounding box center [822, 292] width 48 height 74
checkbox input "true"
checkbox input "false"
checkbox input "true"
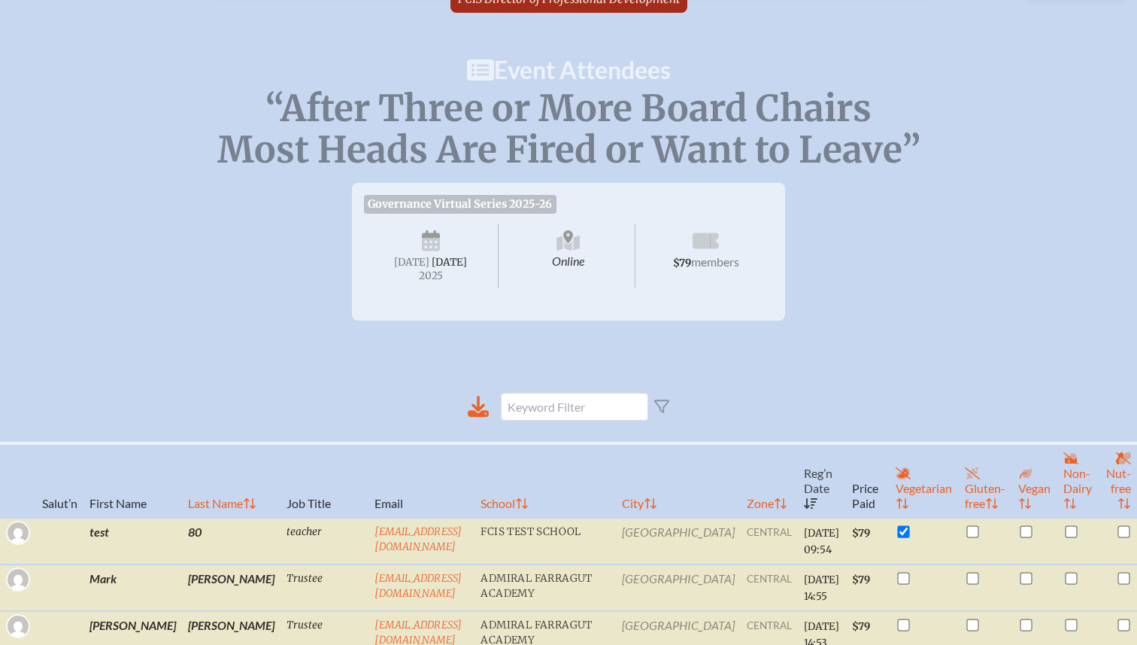
scroll to position [0, 0]
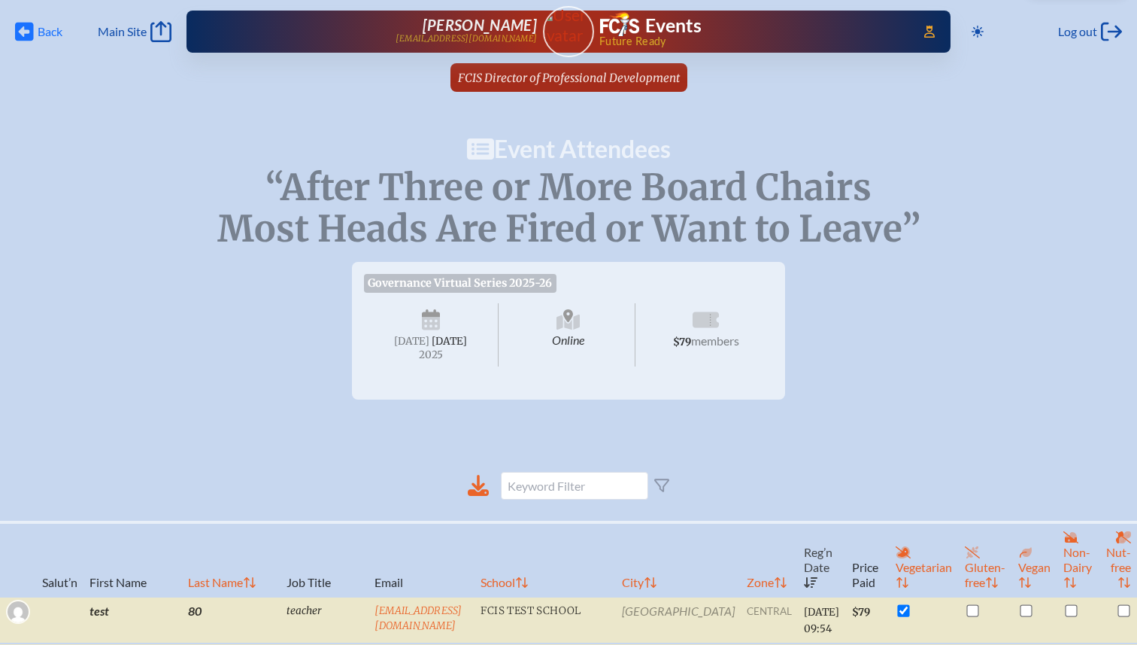
click at [50, 34] on span "Back" at bounding box center [50, 31] width 25 height 15
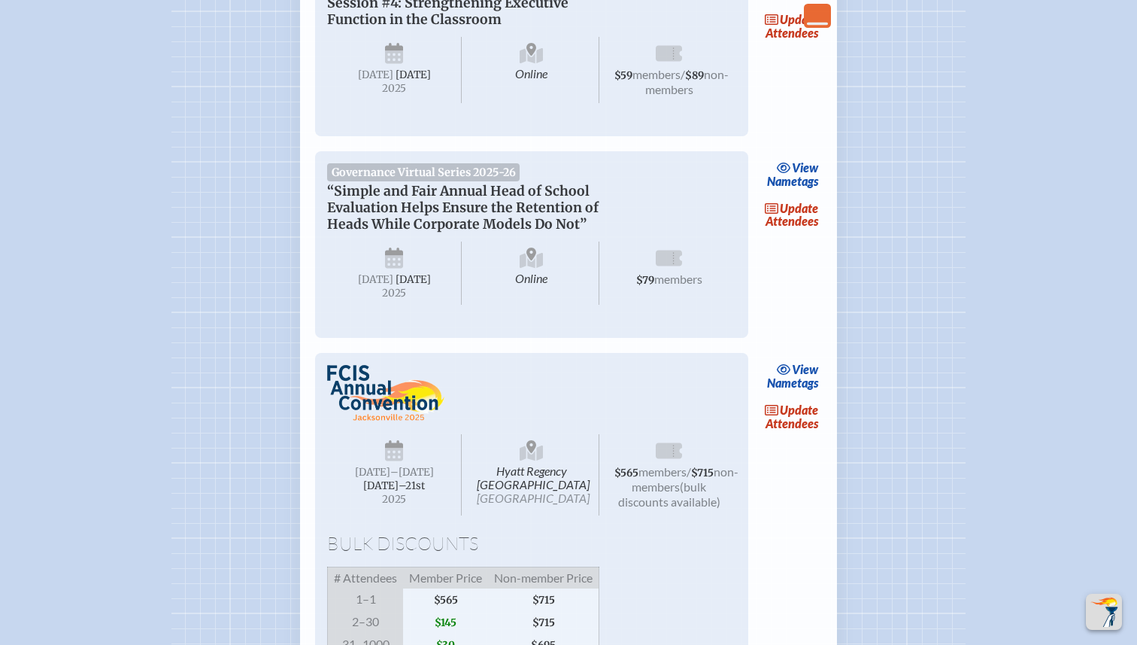
scroll to position [2029, 0]
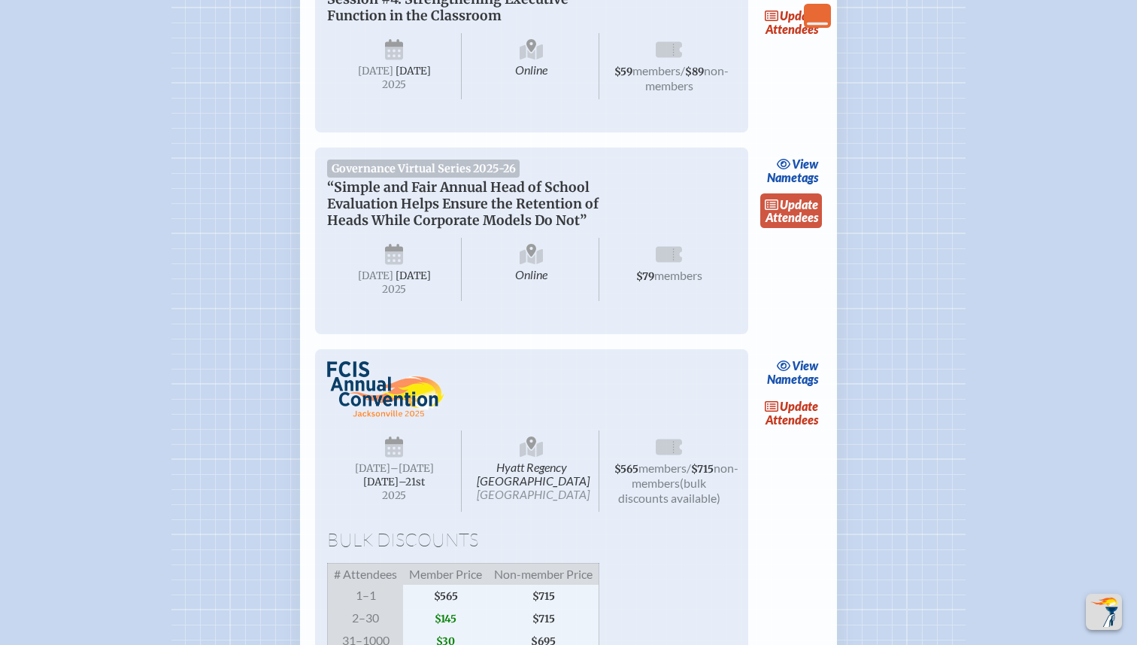
click at [809, 228] on link "update Attendees" at bounding box center [791, 210] width 62 height 35
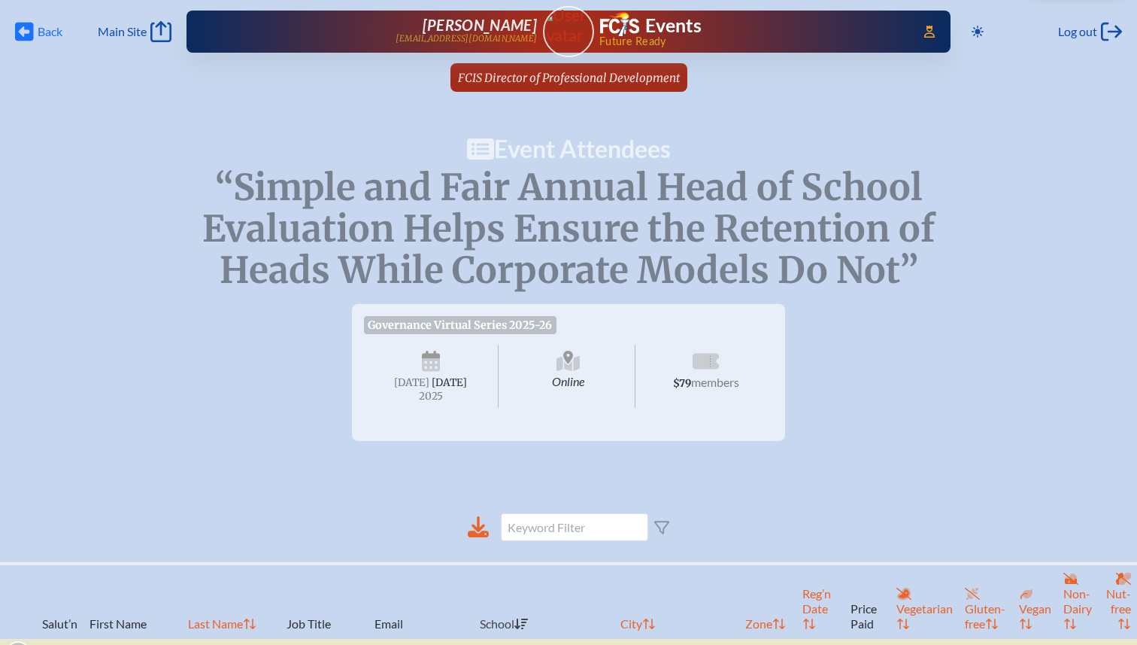
click at [27, 35] on icon at bounding box center [24, 32] width 19 height 19
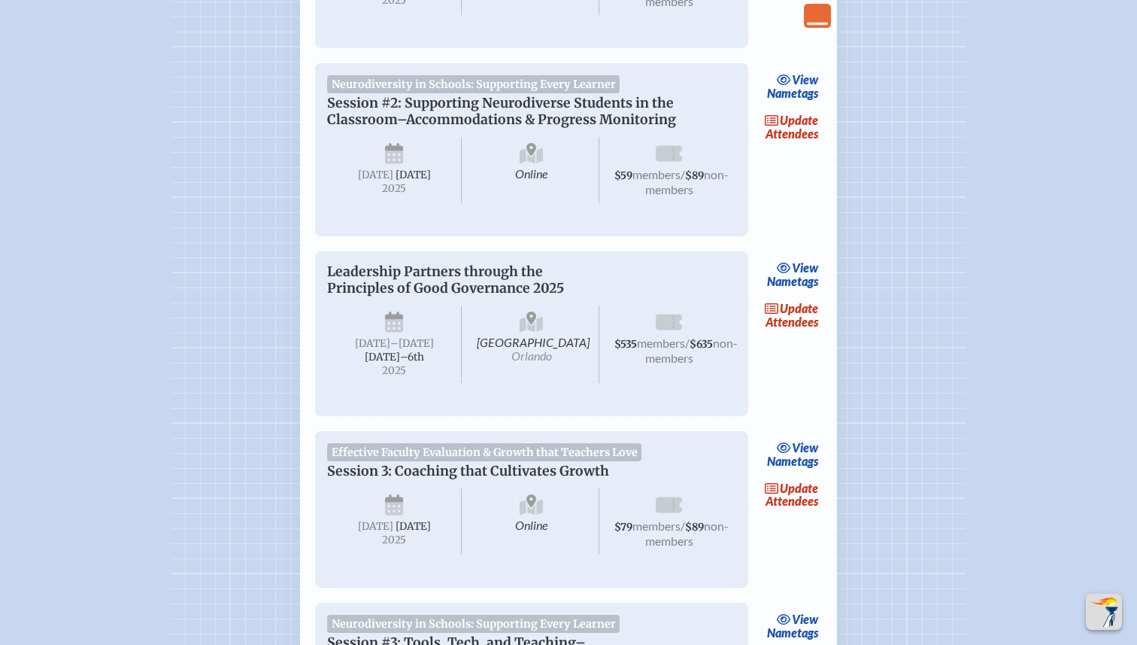
scroll to position [1001, 0]
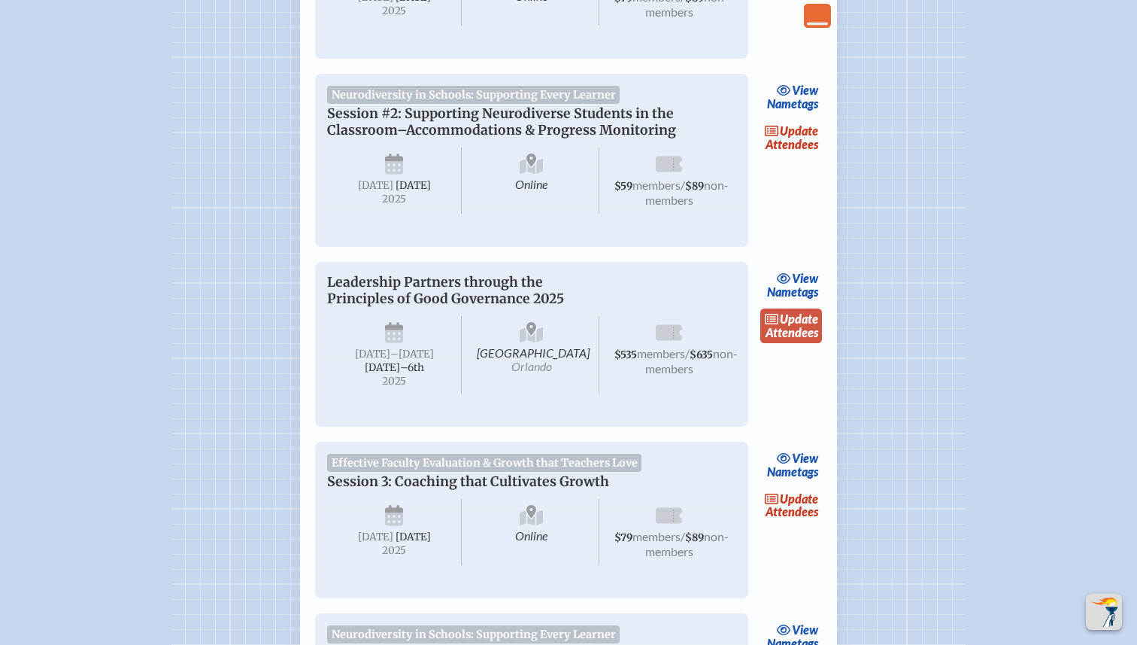
click at [783, 343] on link "update Attendees" at bounding box center [791, 325] width 62 height 35
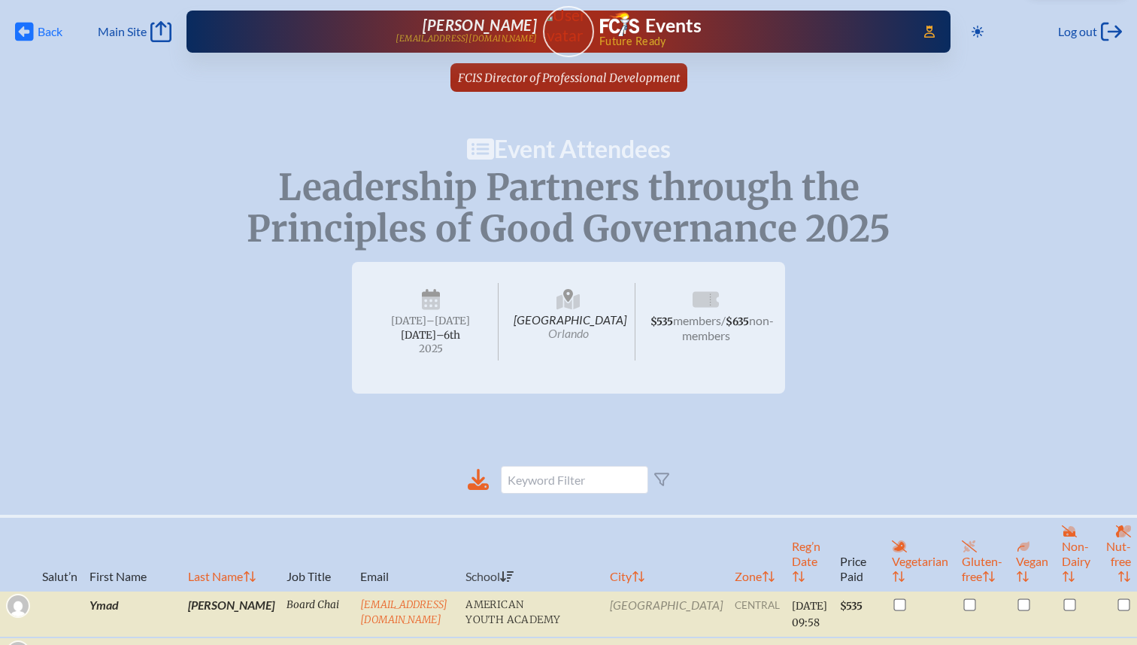
click at [43, 33] on span "Back" at bounding box center [50, 31] width 25 height 15
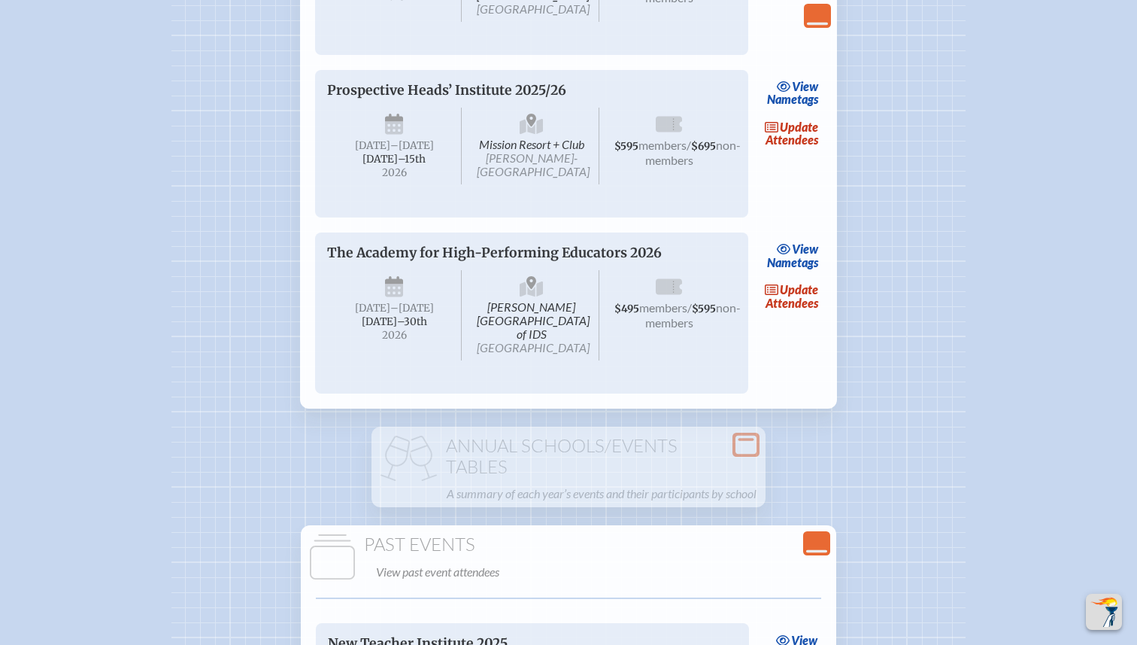
scroll to position [2871, 0]
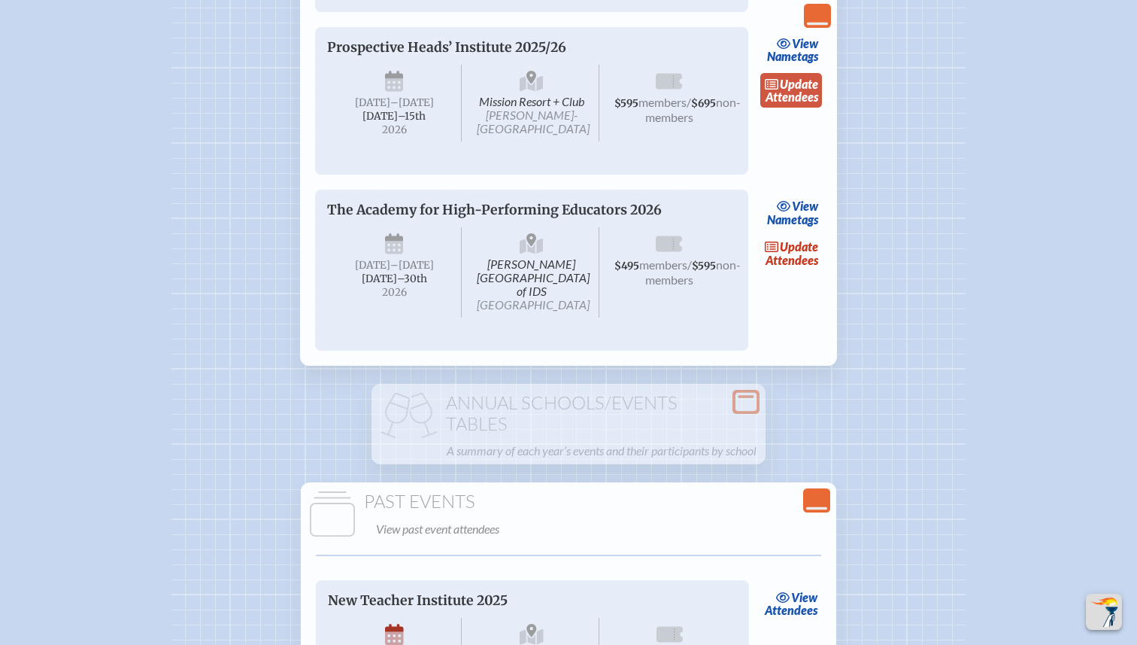
click at [785, 108] on link "update Attendees" at bounding box center [791, 90] width 62 height 35
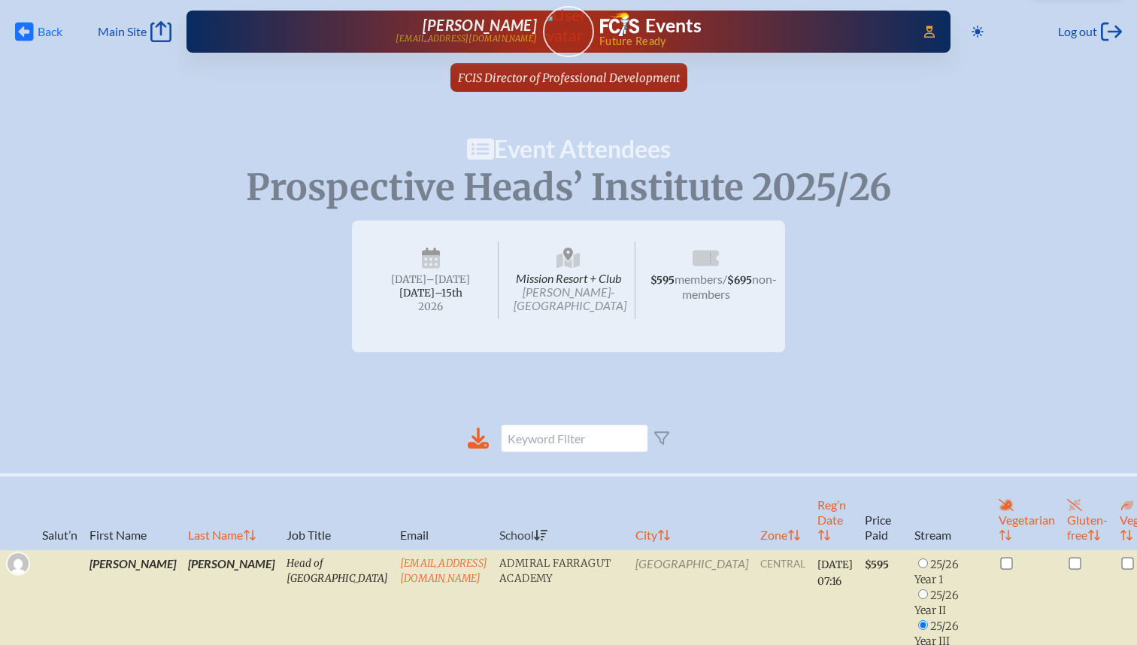
click at [40, 25] on span "Back" at bounding box center [50, 31] width 25 height 15
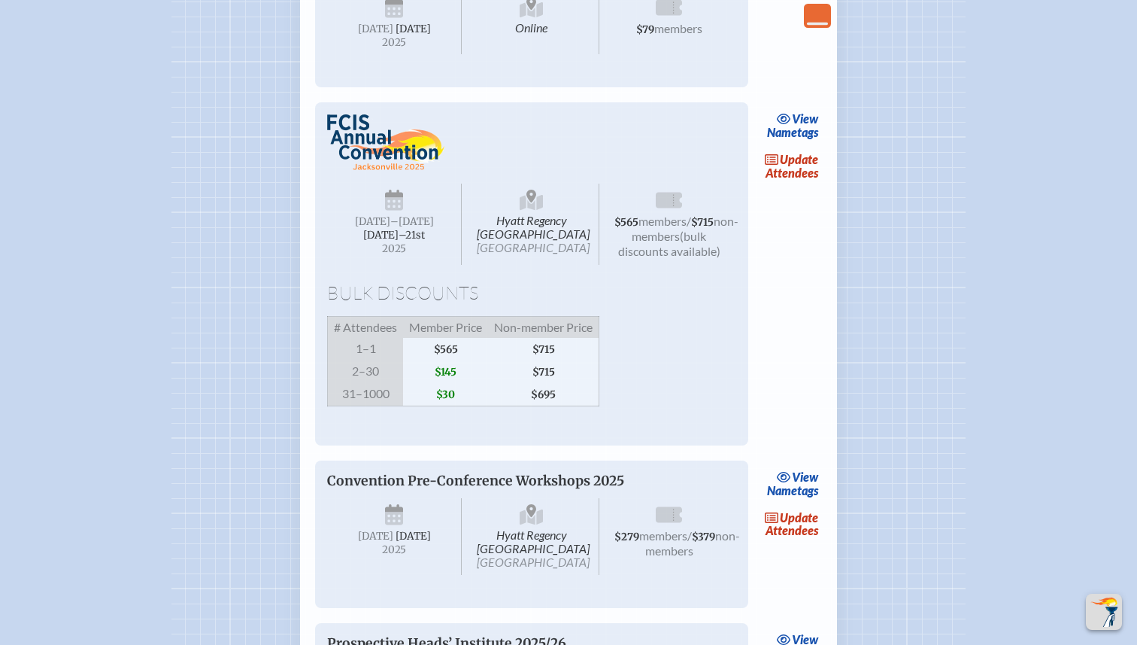
scroll to position [2278, 0]
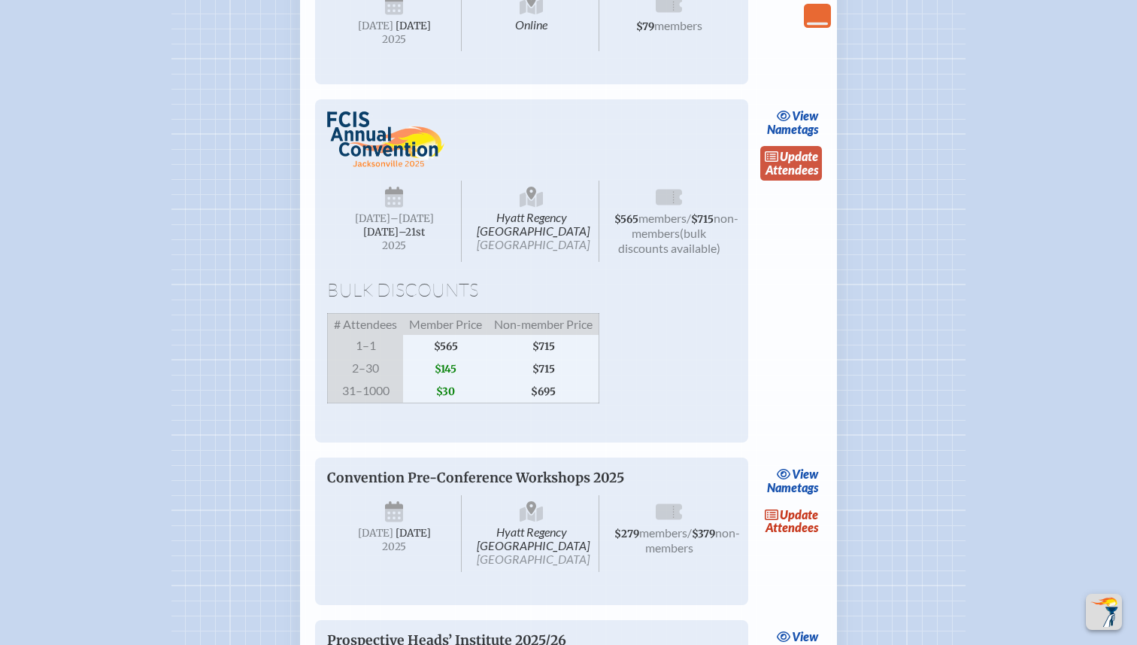
click at [791, 181] on link "update Attendees" at bounding box center [791, 163] width 62 height 35
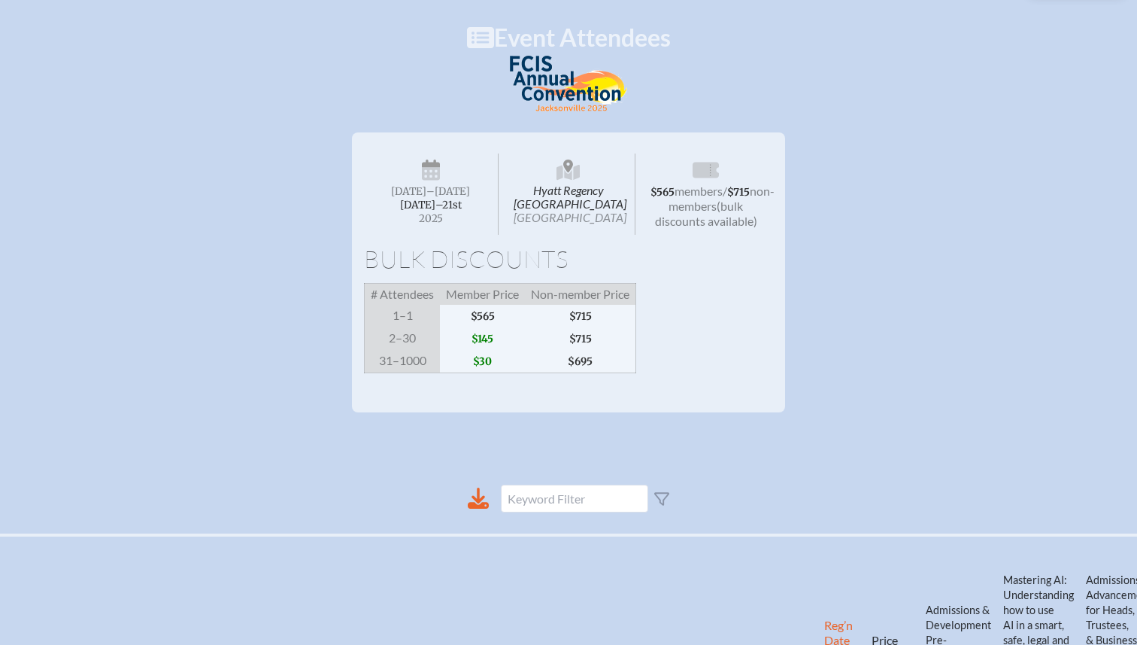
scroll to position [332, 0]
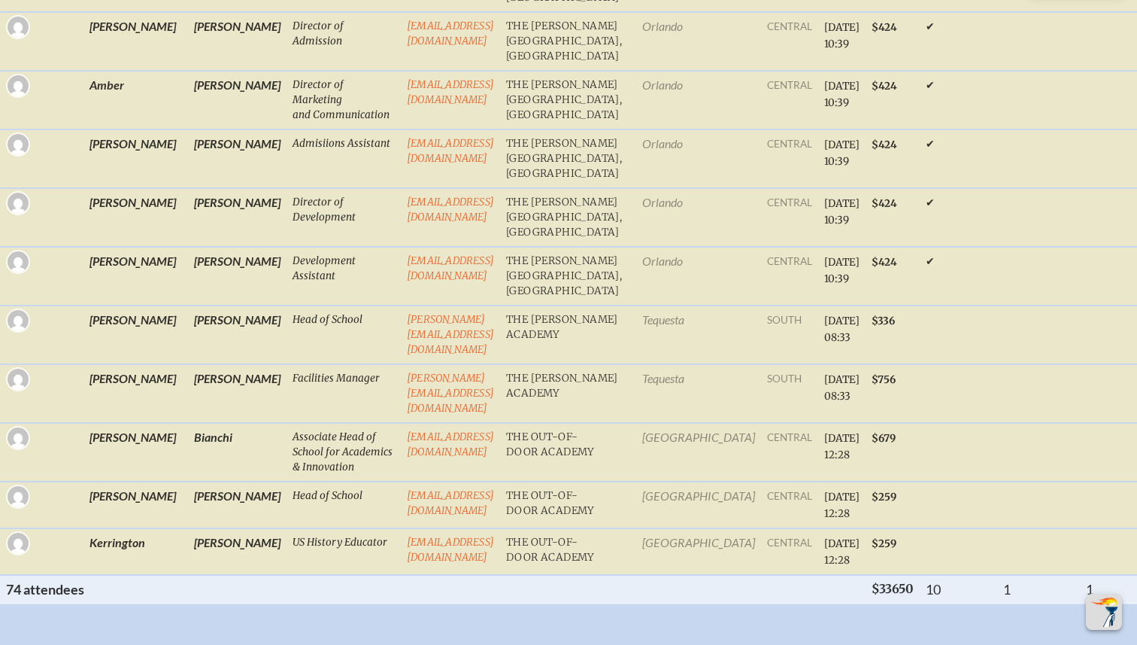
scroll to position [2278, 0]
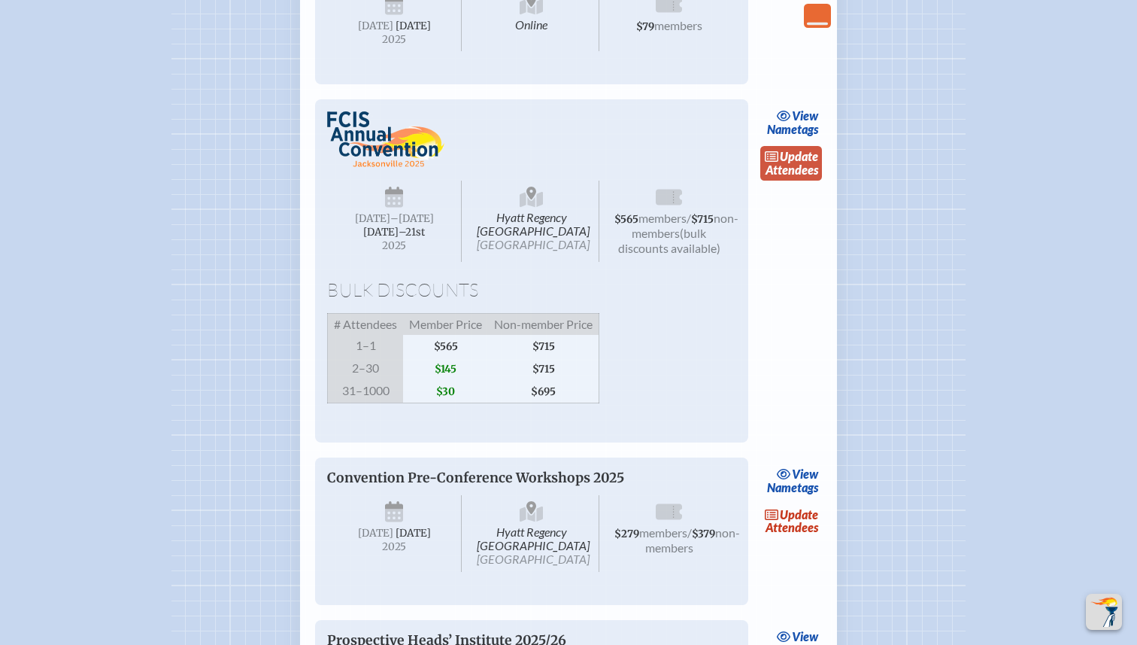
click at [791, 181] on link "update Attendees" at bounding box center [791, 163] width 62 height 35
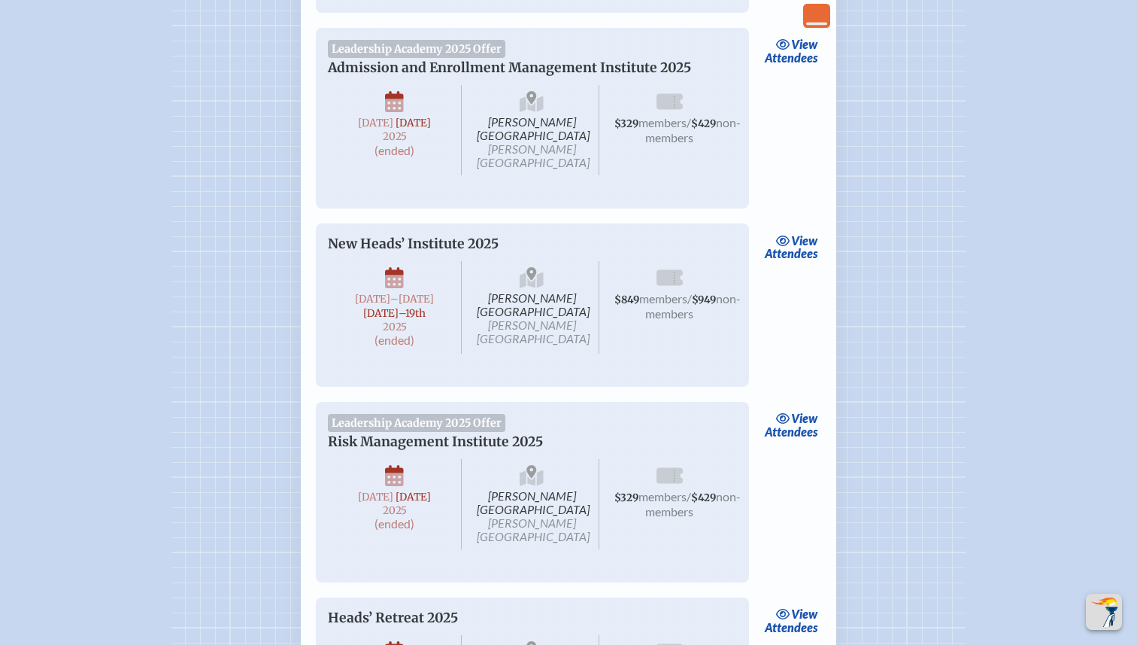
scroll to position [2278, 0]
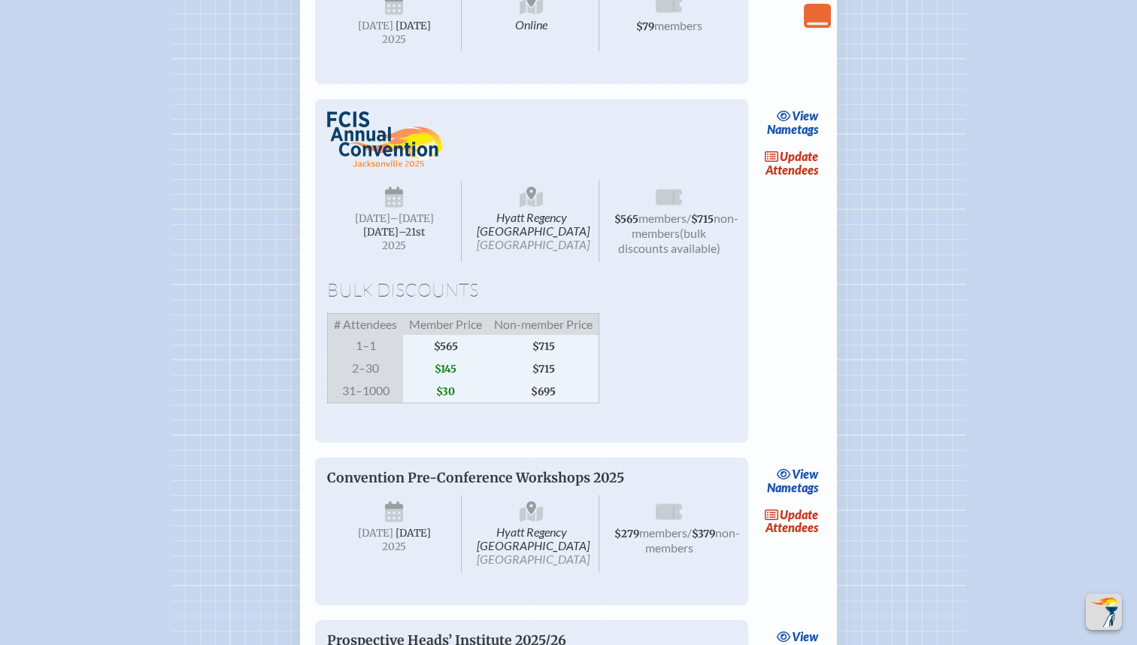
click at [791, 296] on div "view Nametags update Attendees" at bounding box center [791, 264] width 62 height 355
click at [794, 181] on link "update Attendees" at bounding box center [791, 163] width 62 height 35
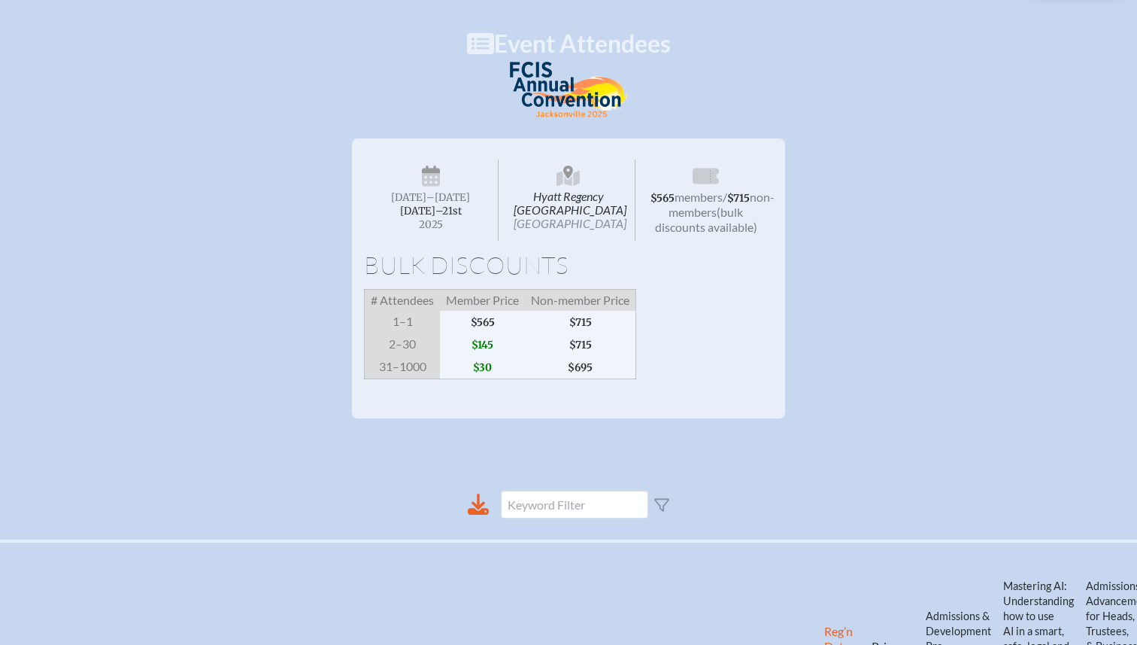
scroll to position [193, 0]
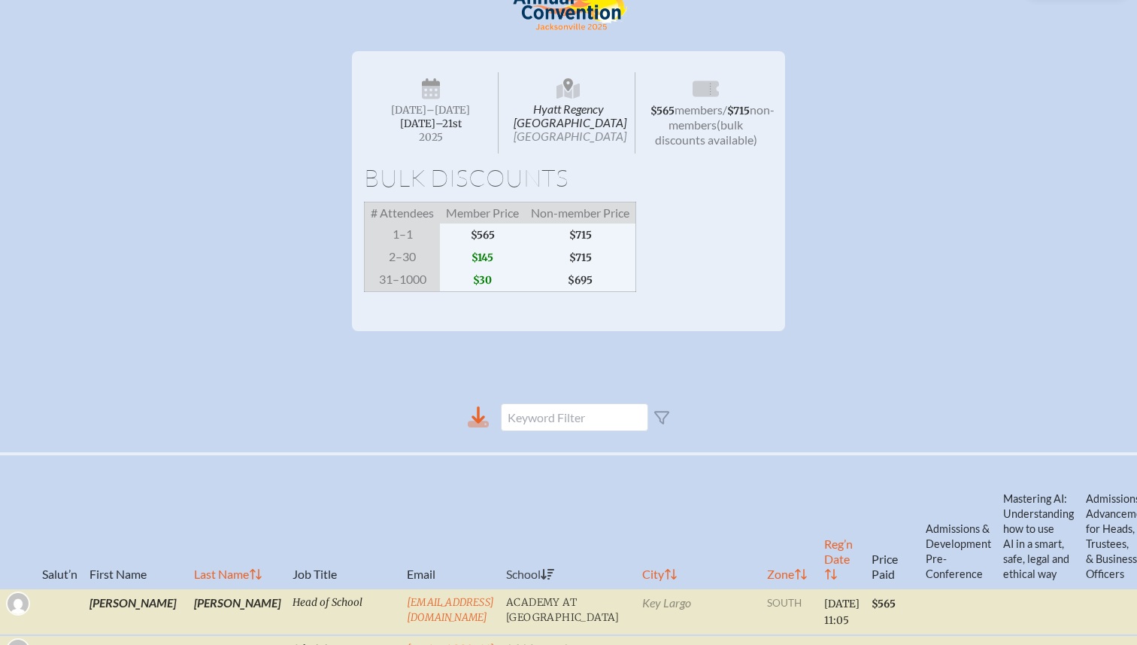
click at [482, 424] on icon at bounding box center [479, 414] width 14 height 17
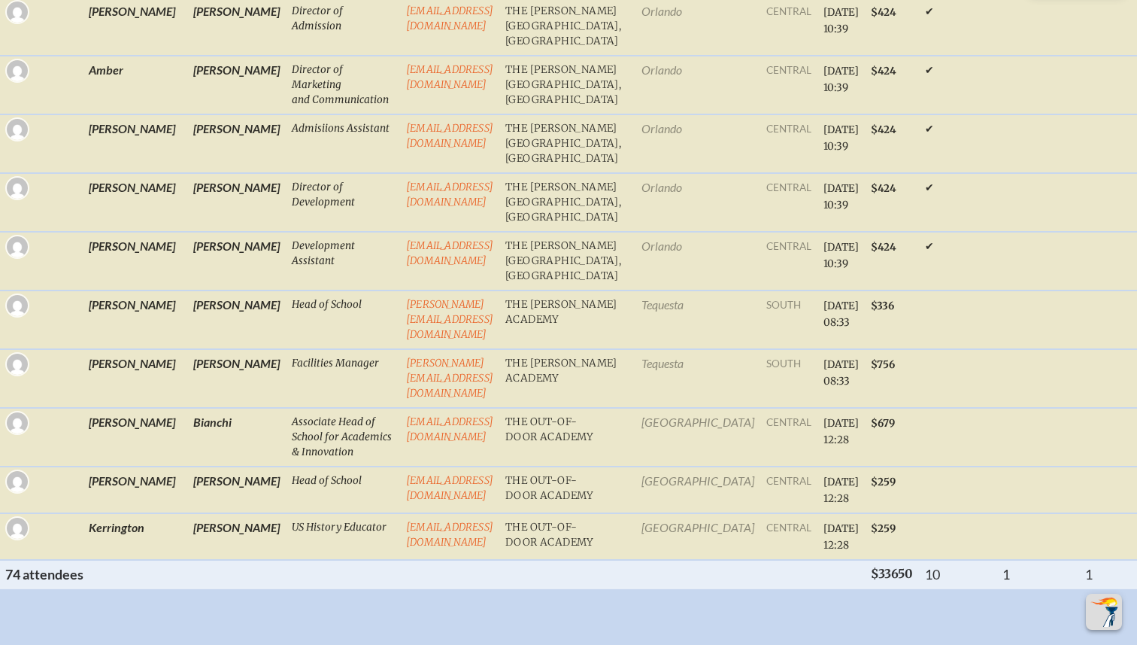
scroll to position [4416, 0]
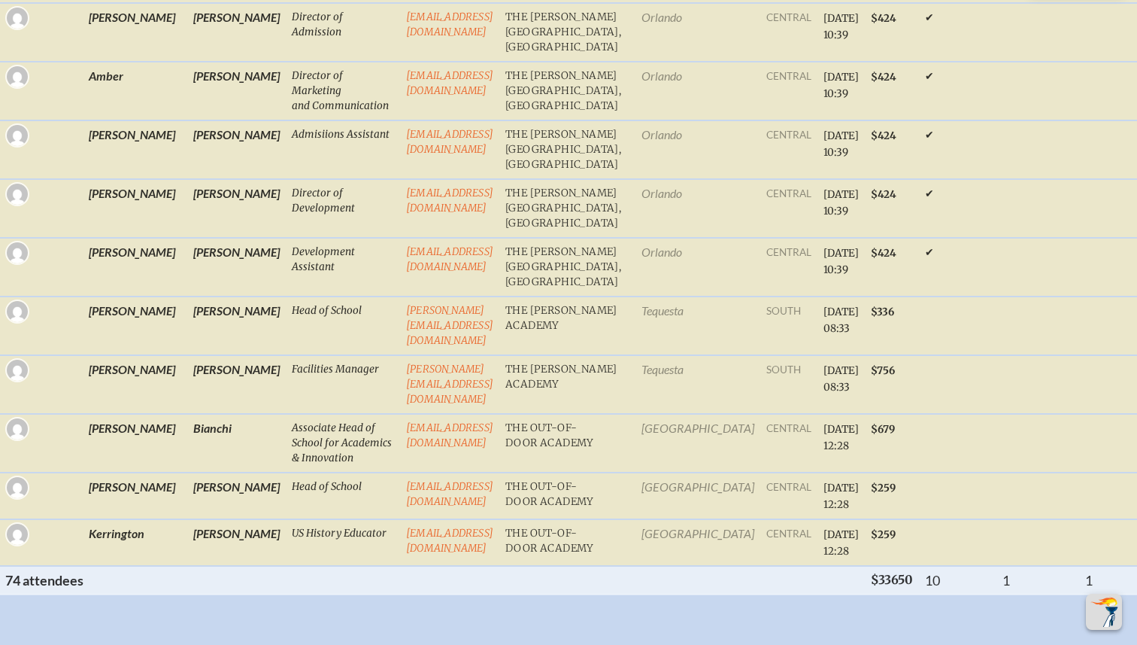
click at [339, 566] on th "74 attendee s" at bounding box center [317, 580] width 636 height 29
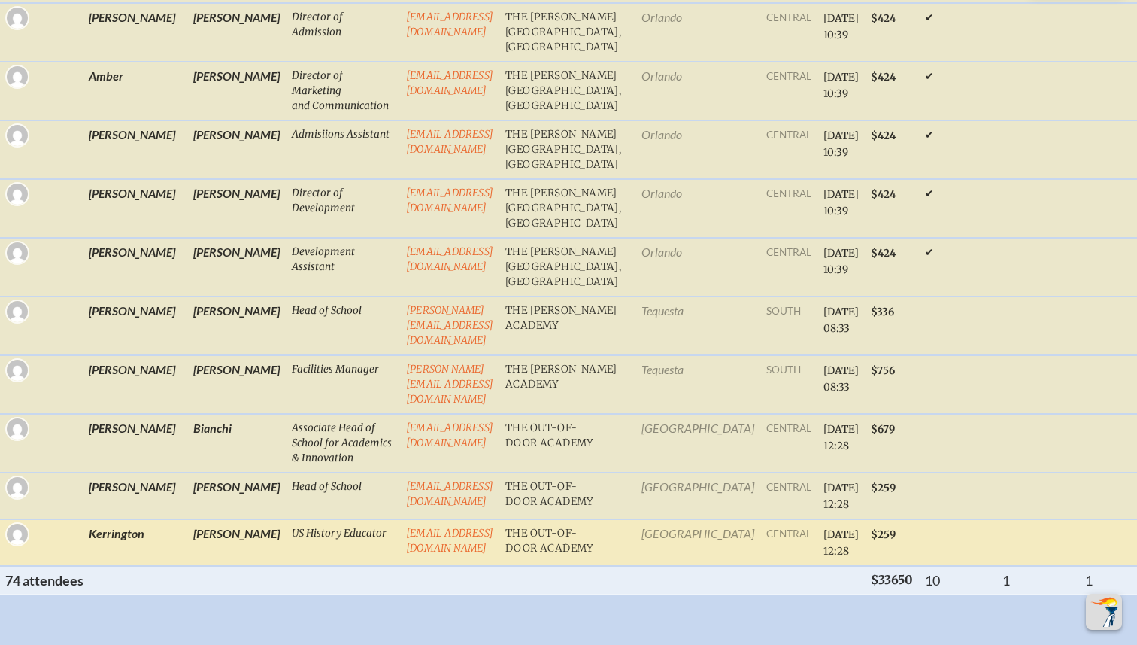
click at [952, 519] on td at bounding box center [957, 542] width 77 height 47
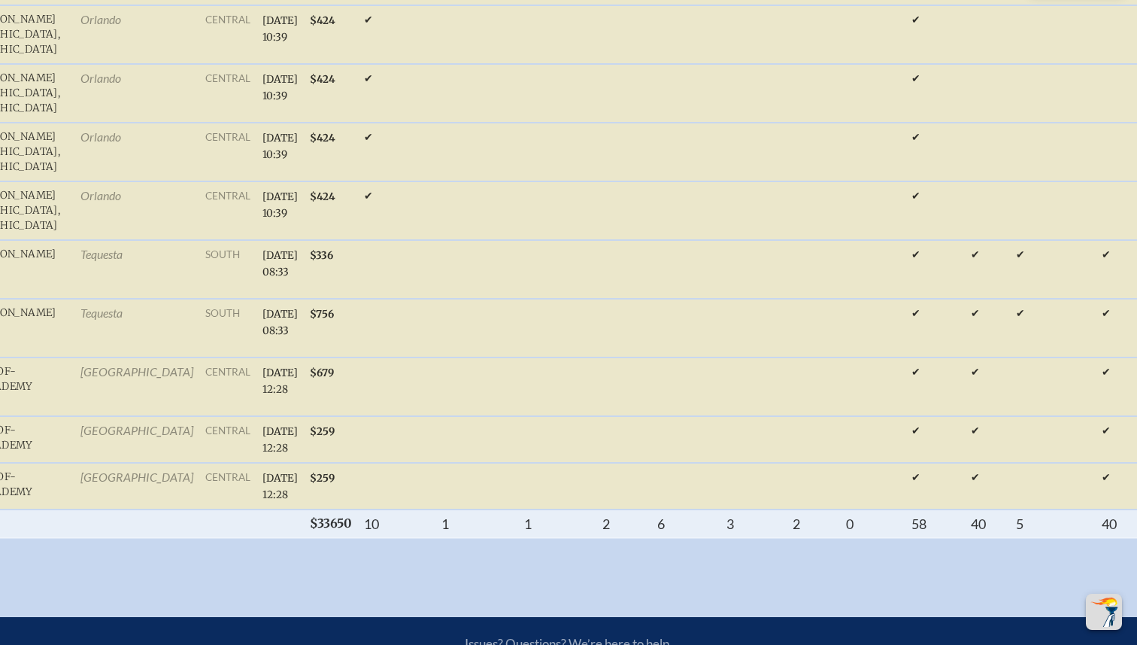
scroll to position [4473, 0]
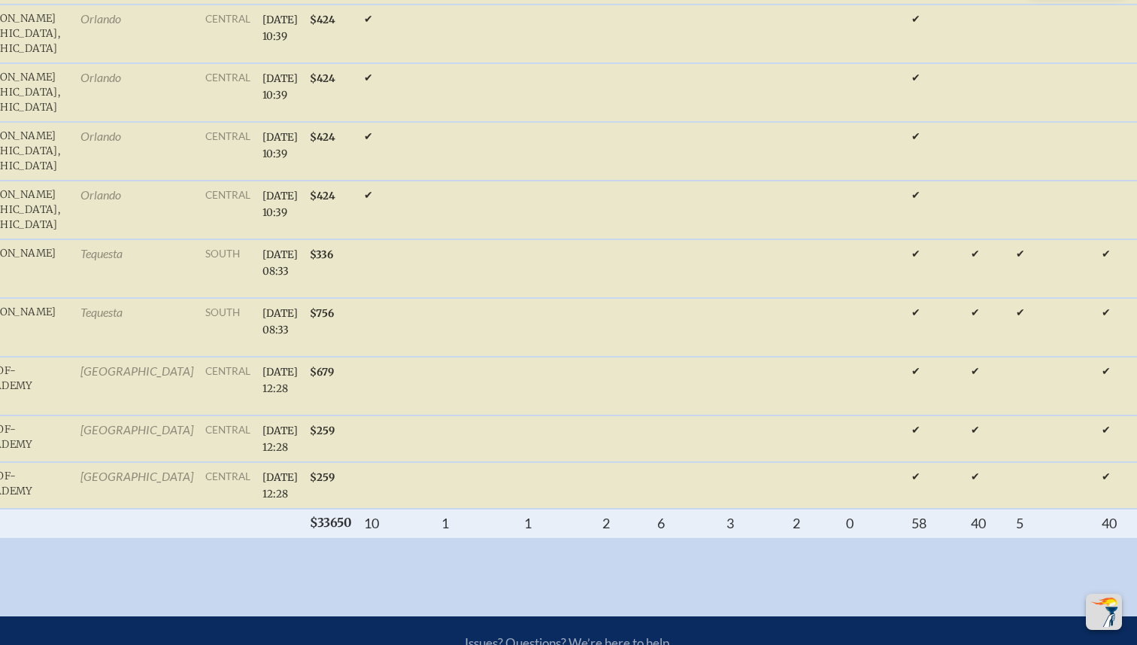
scroll to position [2278, 0]
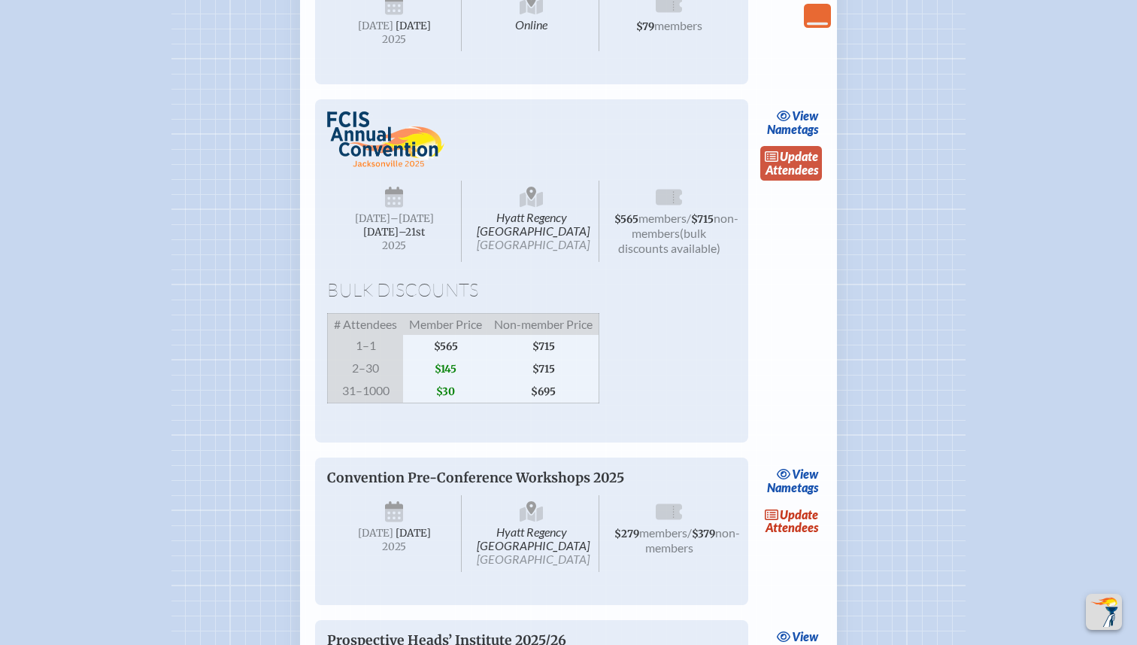
click at [800, 181] on link "update Attendees" at bounding box center [791, 163] width 62 height 35
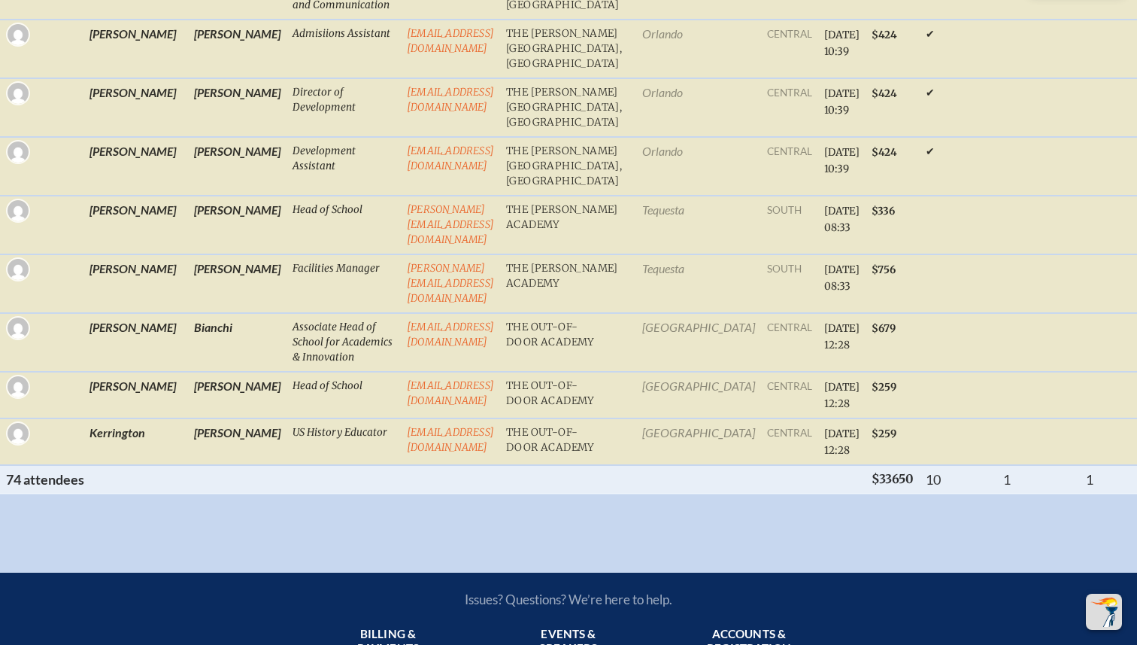
scroll to position [4515, 0]
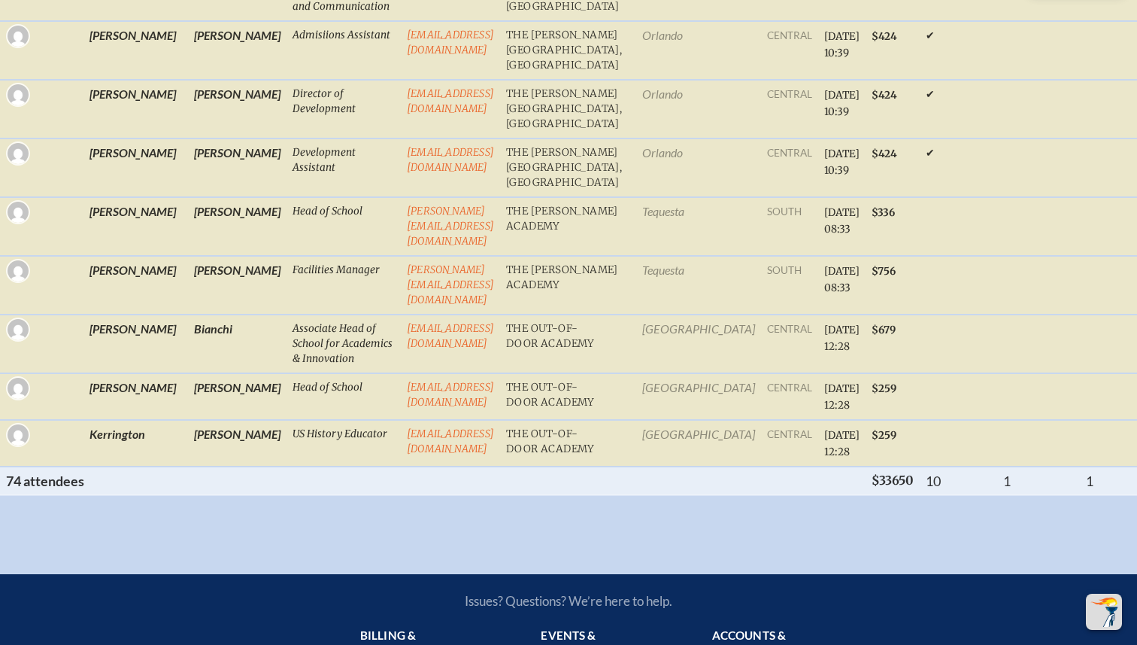
click at [958, 466] on th "10" at bounding box center [958, 480] width 77 height 29
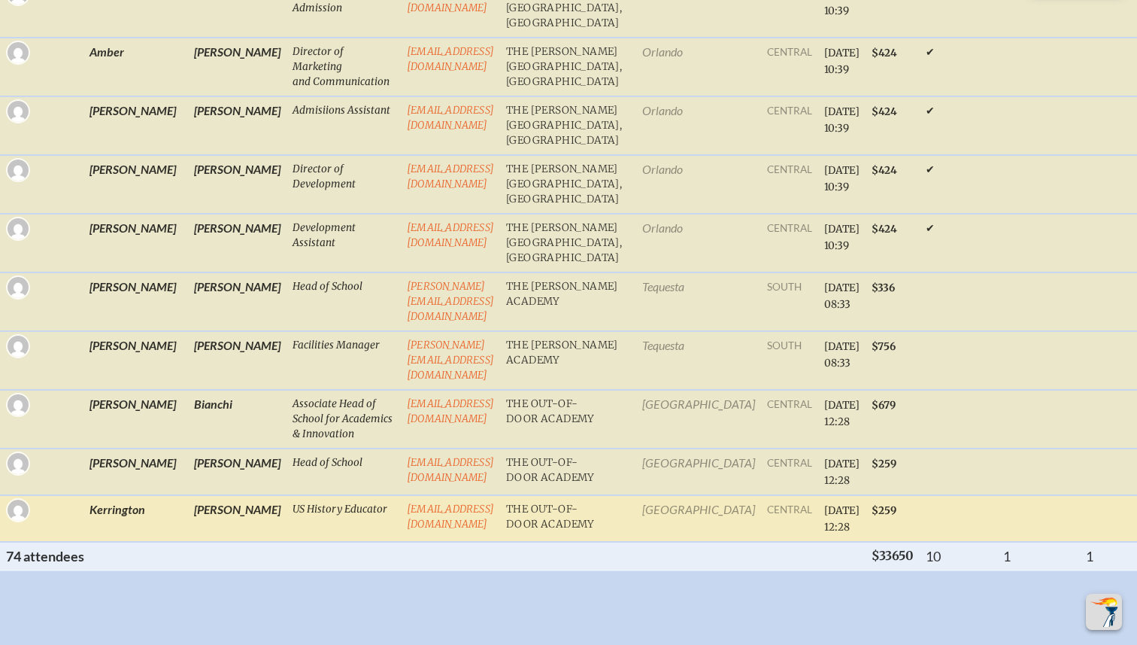
scroll to position [4446, 0]
